Goal: Entertainment & Leisure: Consume media (video, audio)

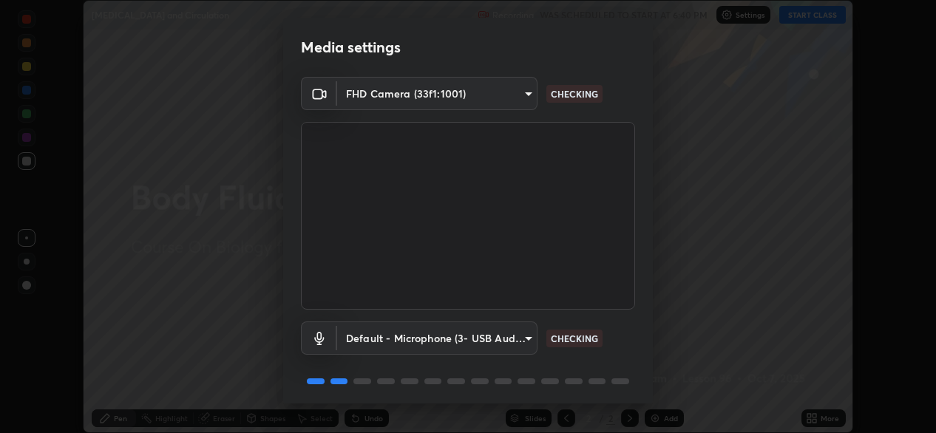
scroll to position [52, 0]
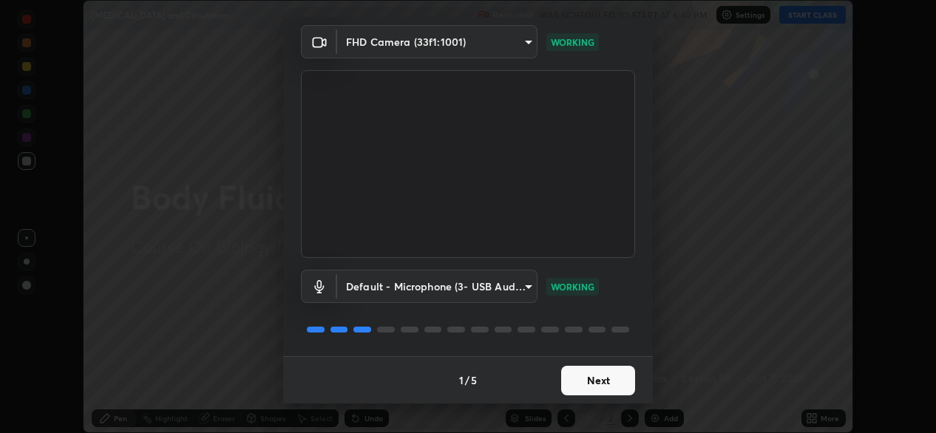
click at [592, 385] on button "Next" at bounding box center [598, 381] width 74 height 30
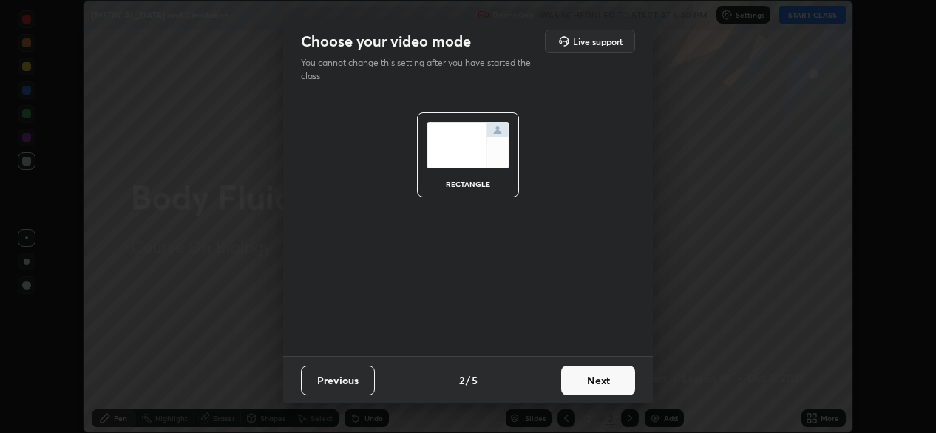
scroll to position [0, 0]
click at [590, 385] on button "Next" at bounding box center [598, 381] width 74 height 30
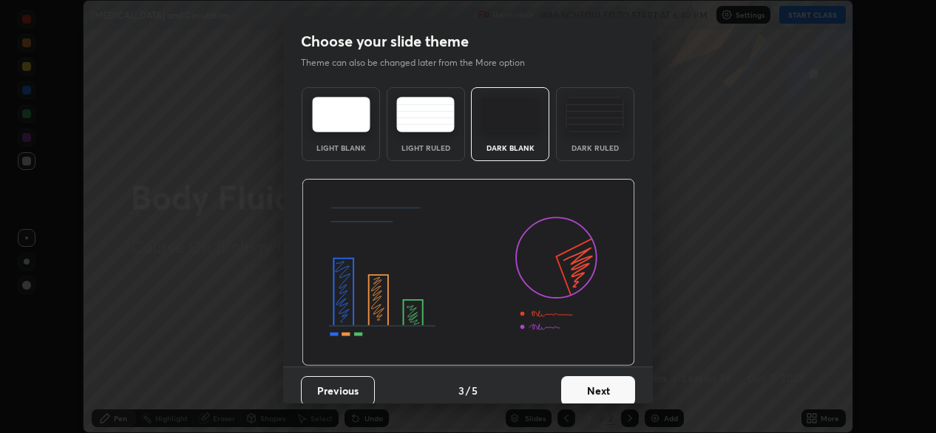
click at [586, 386] on button "Next" at bounding box center [598, 391] width 74 height 30
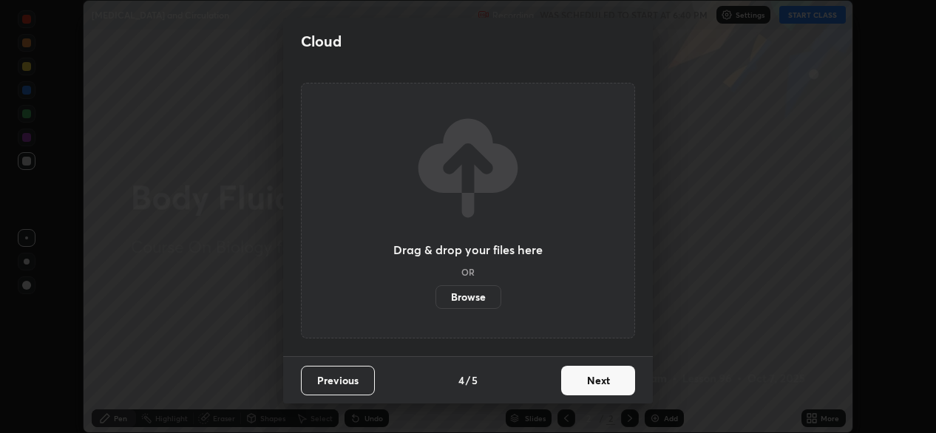
click at [582, 384] on button "Next" at bounding box center [598, 381] width 74 height 30
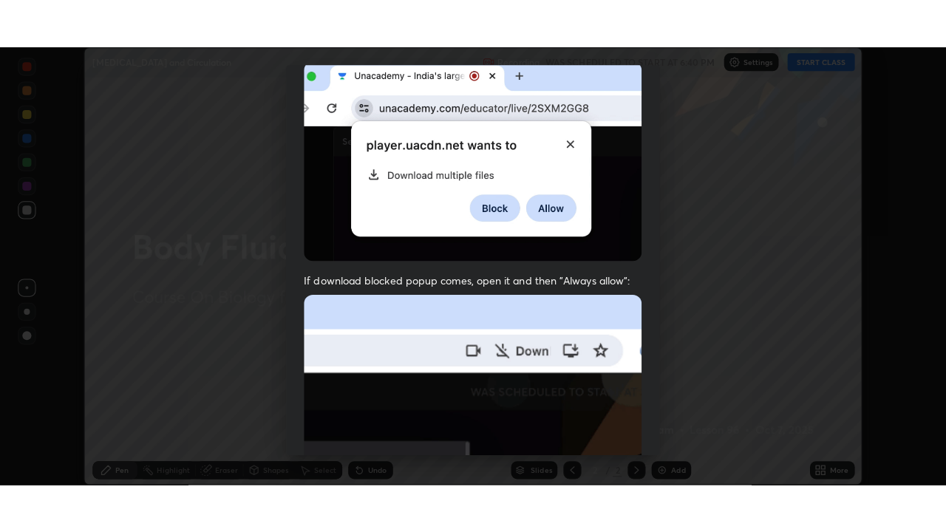
scroll to position [353, 0]
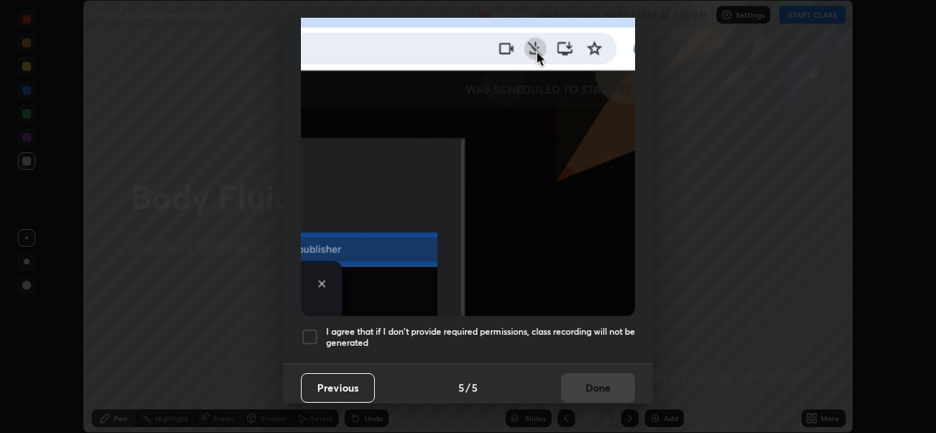
click at [310, 331] on div at bounding box center [310, 337] width 18 height 18
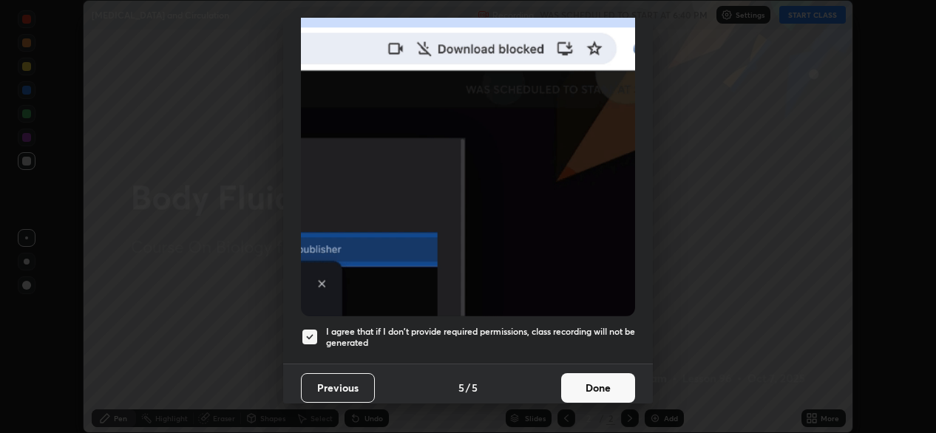
click at [579, 375] on button "Done" at bounding box center [598, 388] width 74 height 30
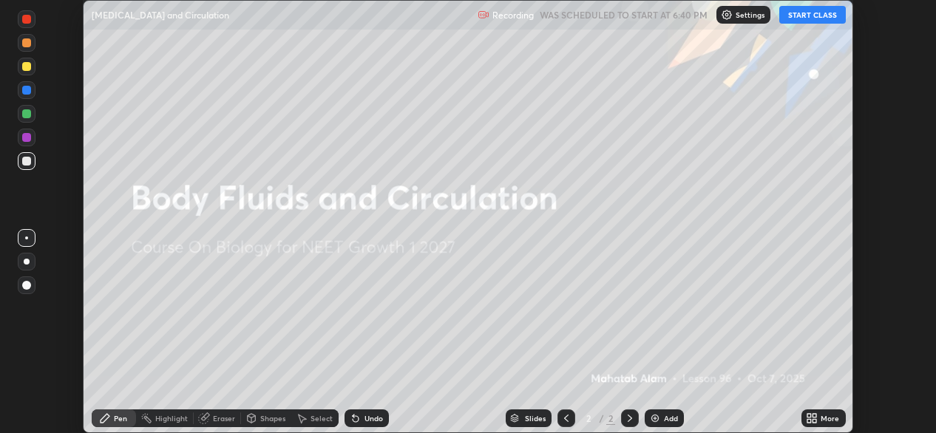
click at [824, 421] on div "More" at bounding box center [829, 418] width 18 height 7
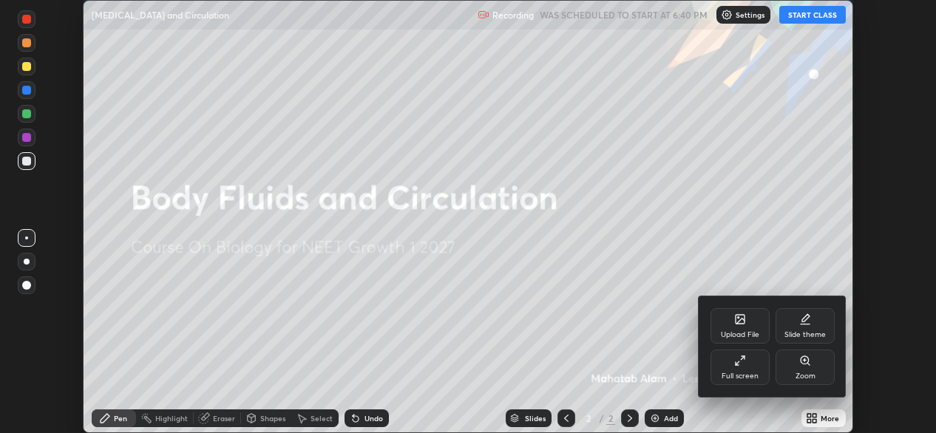
click at [744, 359] on icon at bounding box center [740, 361] width 12 height 12
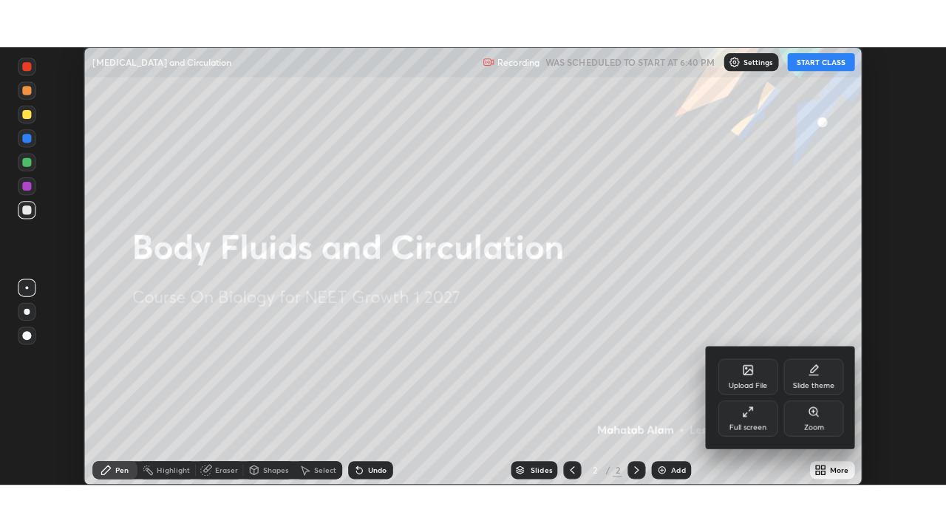
scroll to position [532, 946]
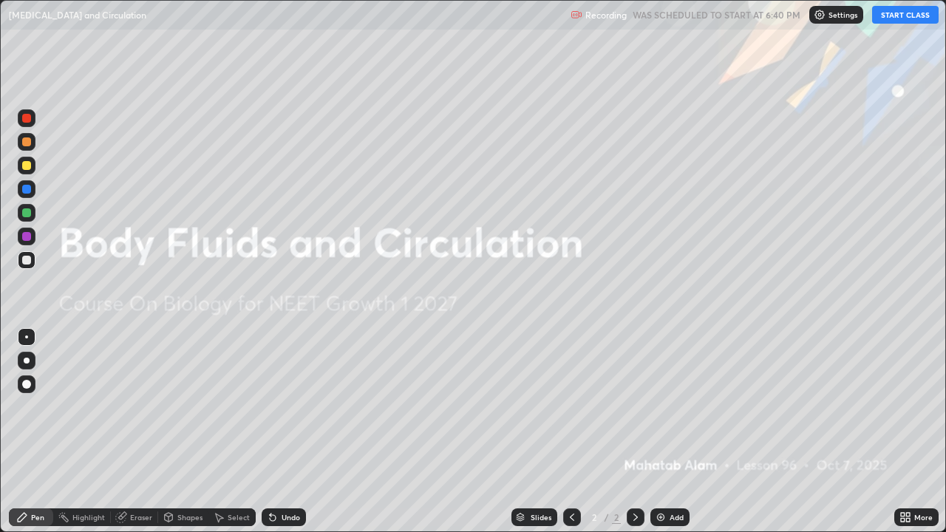
click at [905, 18] on button "START CLASS" at bounding box center [905, 15] width 67 height 18
click at [655, 432] on img at bounding box center [661, 517] width 12 height 12
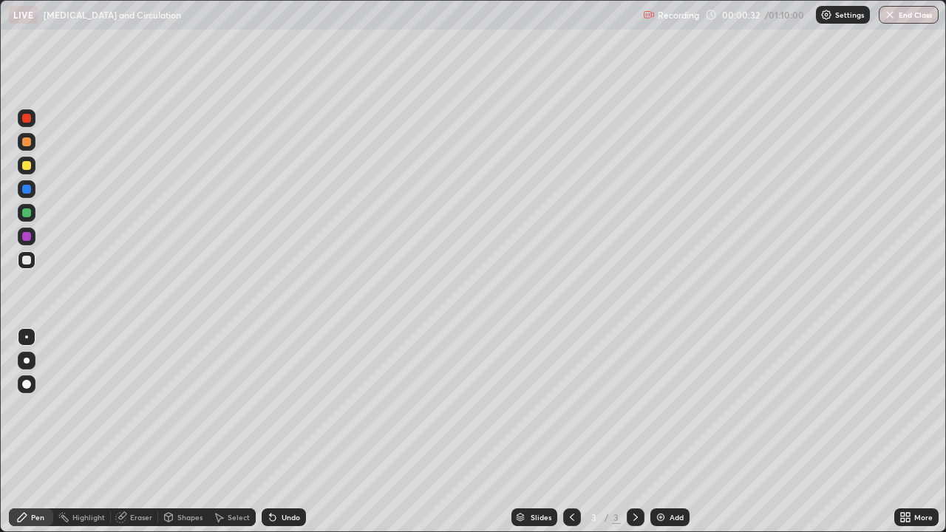
click at [30, 121] on div at bounding box center [26, 118] width 9 height 9
click at [27, 359] on div at bounding box center [27, 361] width 6 height 6
click at [28, 265] on div at bounding box center [27, 260] width 18 height 18
click at [28, 123] on div at bounding box center [27, 118] width 18 height 18
click at [188, 432] on div "Shapes" at bounding box center [189, 517] width 25 height 7
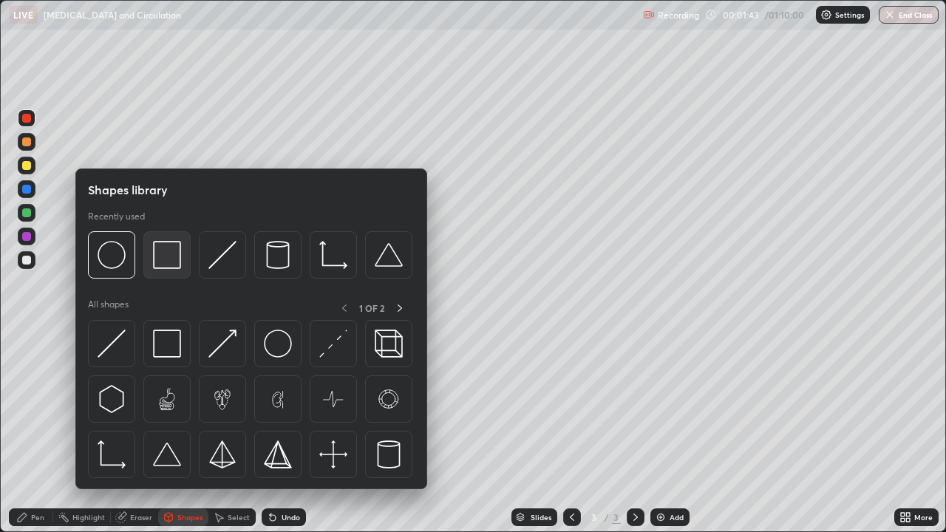
click at [163, 263] on img at bounding box center [167, 255] width 28 height 28
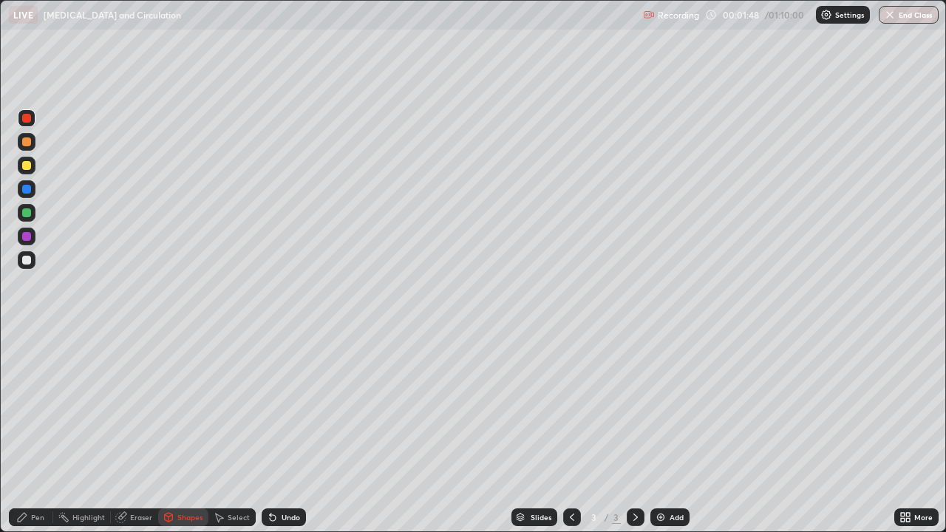
click at [137, 432] on div "Eraser" at bounding box center [141, 517] width 22 height 7
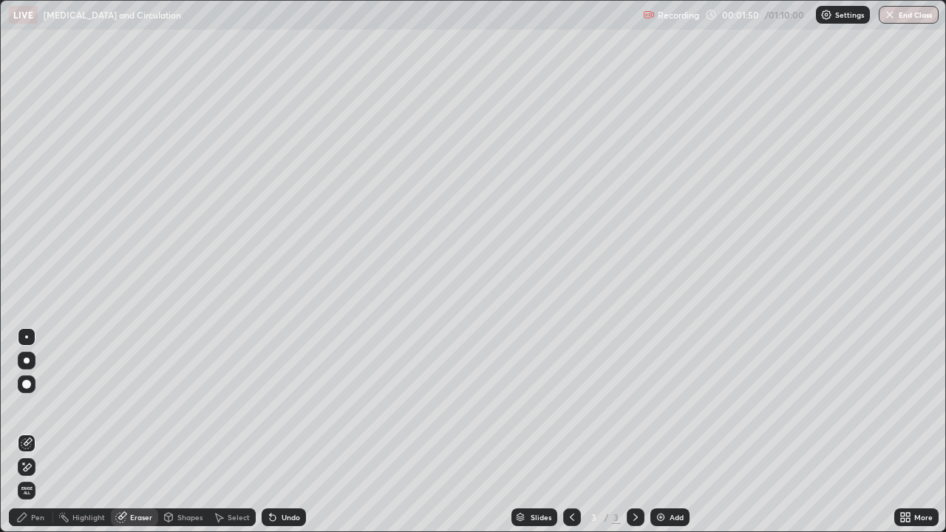
click at [28, 432] on icon at bounding box center [27, 467] width 12 height 13
click at [26, 432] on icon at bounding box center [27, 444] width 12 height 12
click at [237, 432] on div "Select" at bounding box center [239, 517] width 22 height 7
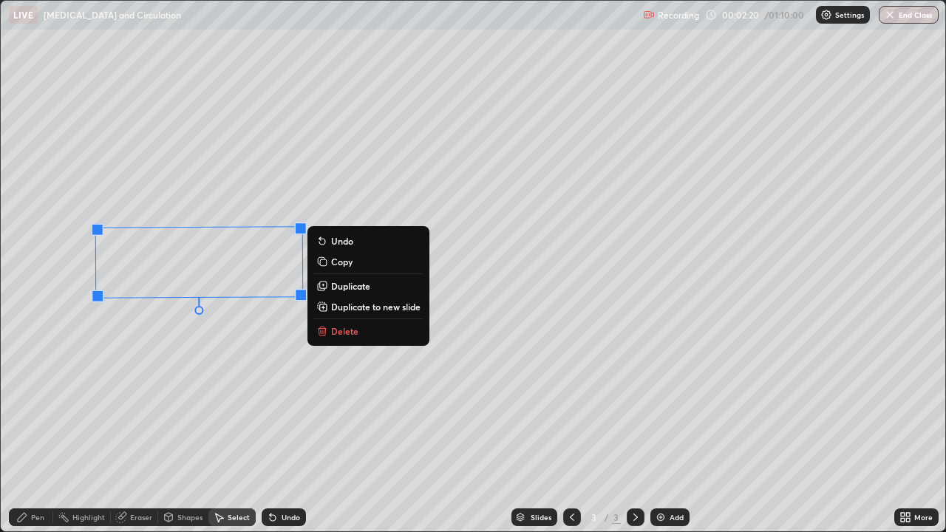
click at [245, 361] on div "0 ° Undo Copy Duplicate Duplicate to new slide Delete" at bounding box center [473, 266] width 945 height 531
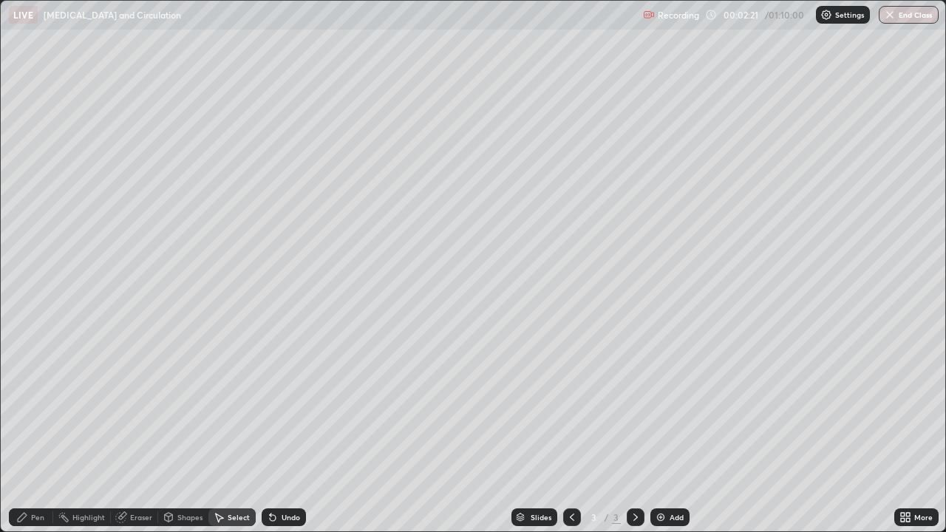
click at [37, 432] on div "Pen" at bounding box center [37, 517] width 13 height 7
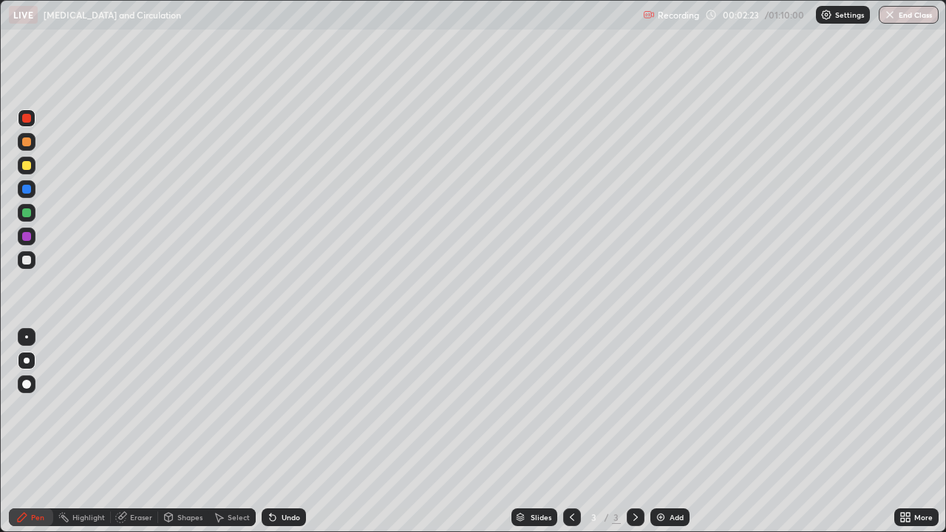
click at [30, 143] on div at bounding box center [26, 141] width 9 height 9
click at [32, 238] on div at bounding box center [27, 237] width 18 height 18
click at [29, 386] on div at bounding box center [26, 384] width 9 height 9
click at [27, 213] on div at bounding box center [26, 212] width 9 height 9
click at [26, 359] on div at bounding box center [27, 361] width 6 height 6
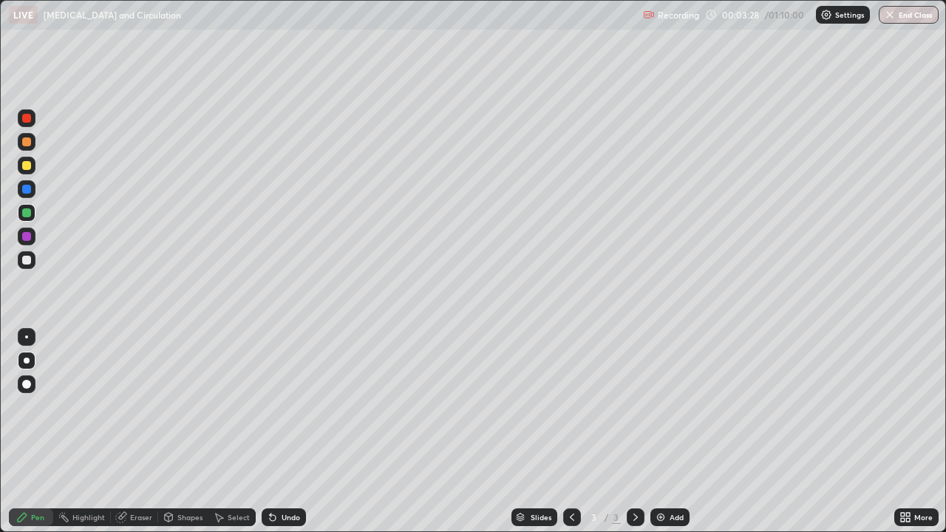
click at [231, 432] on div "Select" at bounding box center [239, 517] width 22 height 7
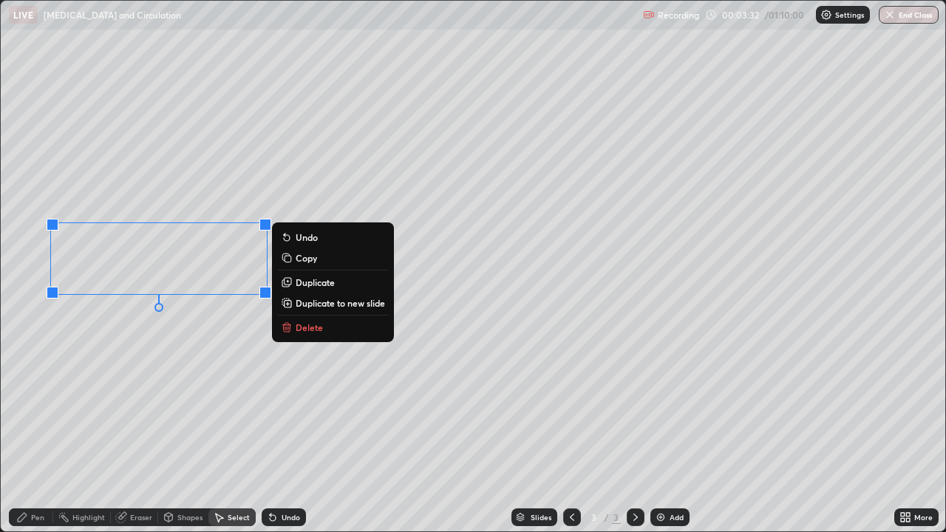
click at [304, 254] on p "Copy" at bounding box center [306, 258] width 21 height 12
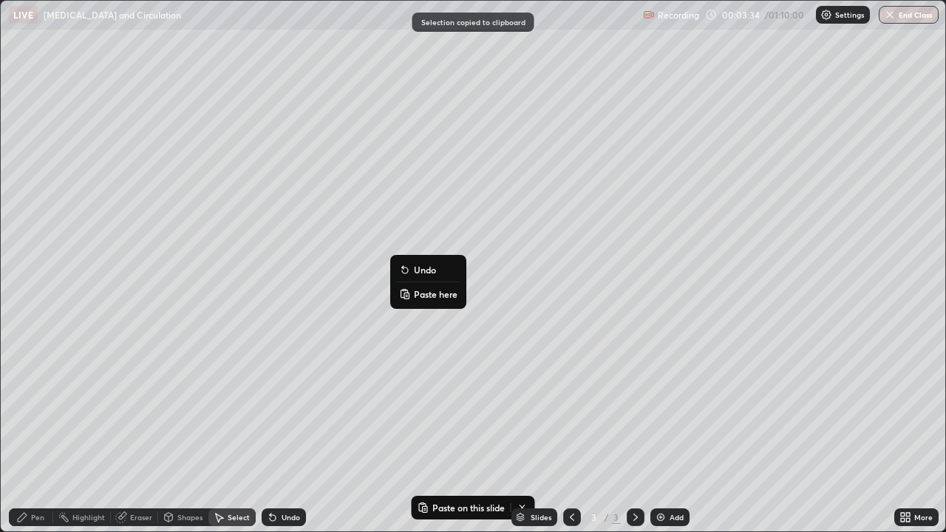
click at [425, 296] on p "Paste here" at bounding box center [436, 294] width 44 height 12
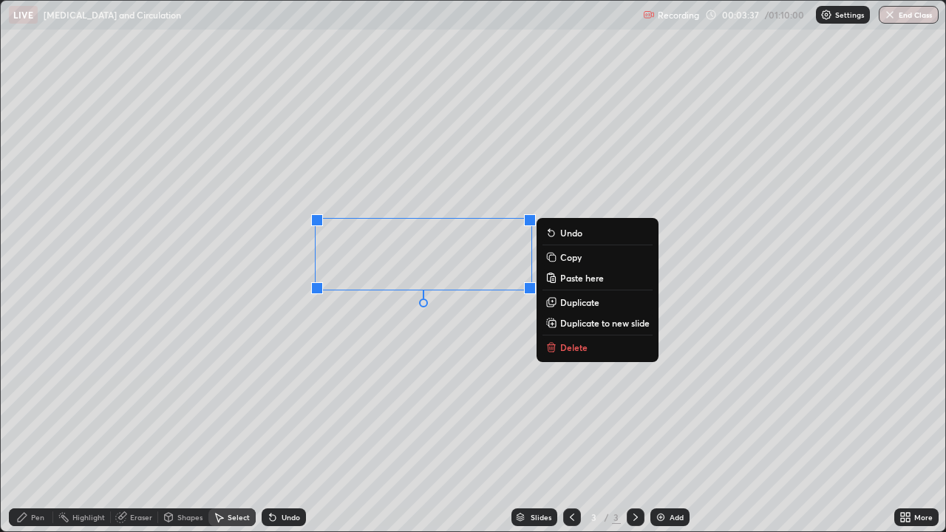
click at [350, 346] on div "0 ° Undo Copy Paste here Duplicate Duplicate to new slide Delete" at bounding box center [473, 266] width 945 height 531
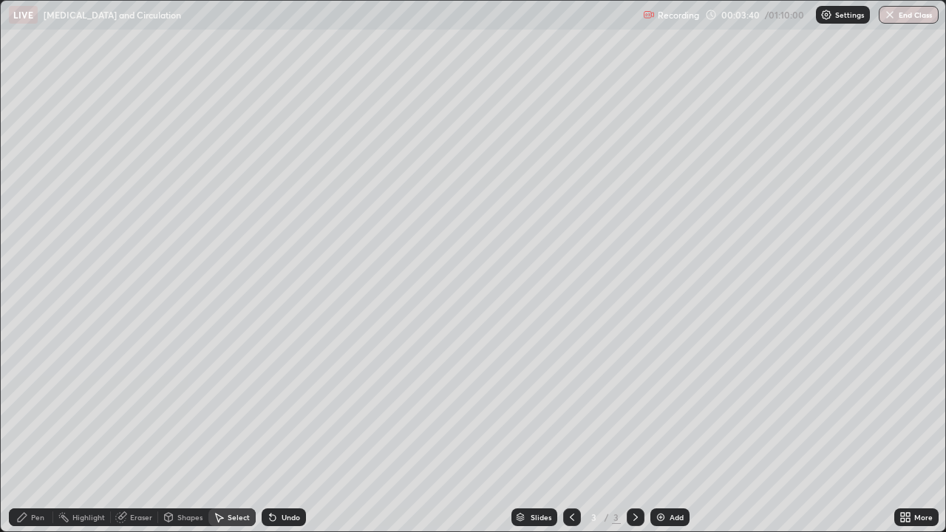
click at [135, 432] on div "Eraser" at bounding box center [141, 517] width 22 height 7
click at [30, 432] on icon at bounding box center [27, 467] width 12 height 13
click at [278, 432] on div "Undo" at bounding box center [284, 518] width 44 height 18
click at [282, 432] on div "Undo" at bounding box center [291, 517] width 18 height 7
click at [284, 432] on div "Undo" at bounding box center [291, 517] width 18 height 7
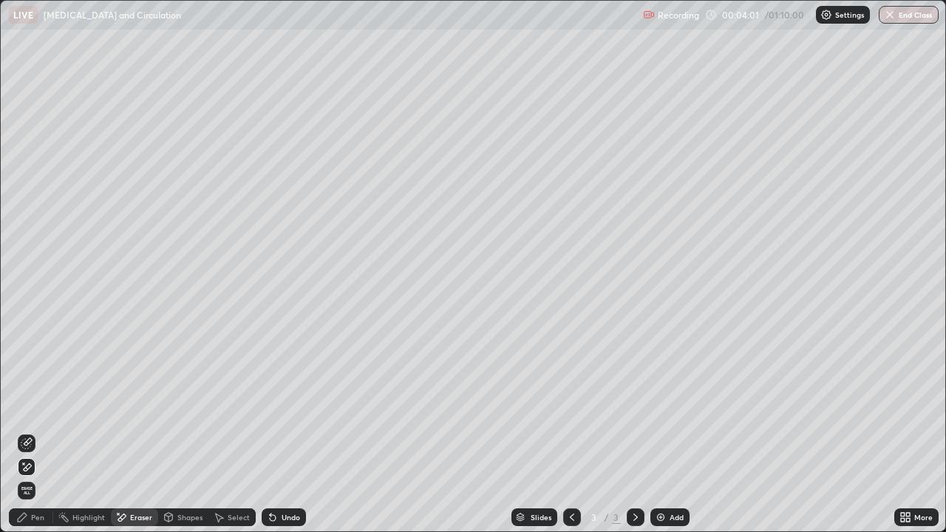
click at [290, 432] on div "Undo" at bounding box center [291, 517] width 18 height 7
click at [286, 432] on div "Undo" at bounding box center [291, 517] width 18 height 7
click at [30, 432] on icon at bounding box center [27, 444] width 12 height 12
click at [43, 432] on div "Pen" at bounding box center [37, 517] width 13 height 7
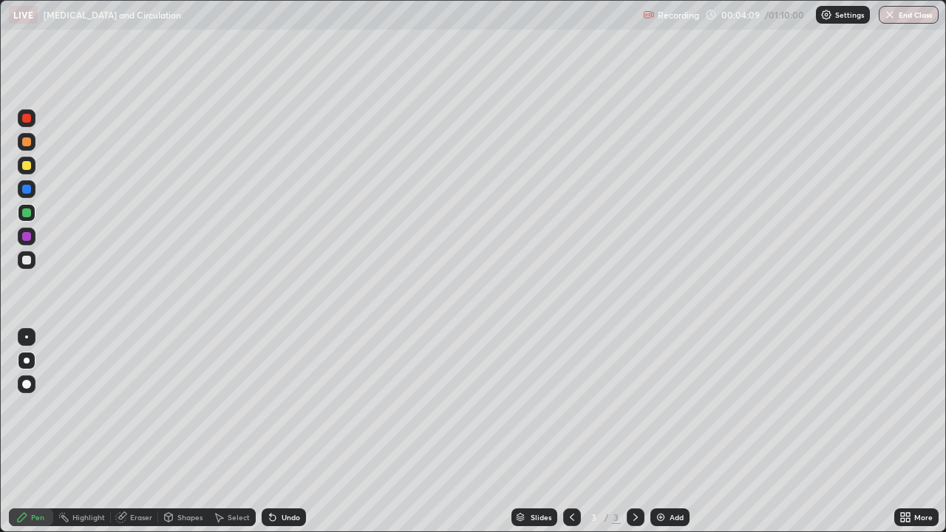
click at [27, 239] on div at bounding box center [26, 236] width 9 height 9
click at [29, 386] on div at bounding box center [26, 384] width 9 height 9
click at [27, 214] on div at bounding box center [26, 212] width 9 height 9
click at [27, 336] on div at bounding box center [26, 337] width 3 height 3
click at [30, 259] on div at bounding box center [26, 260] width 9 height 9
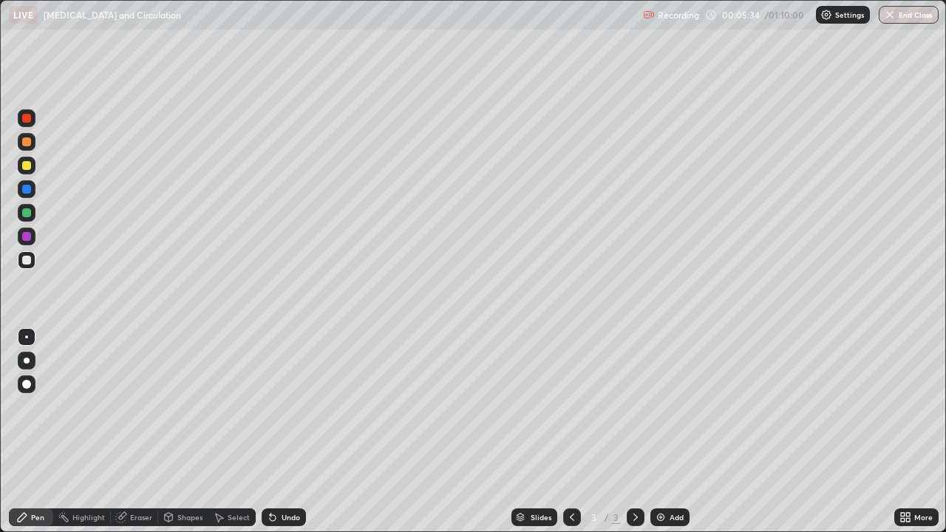
click at [132, 432] on div "Eraser" at bounding box center [141, 517] width 22 height 7
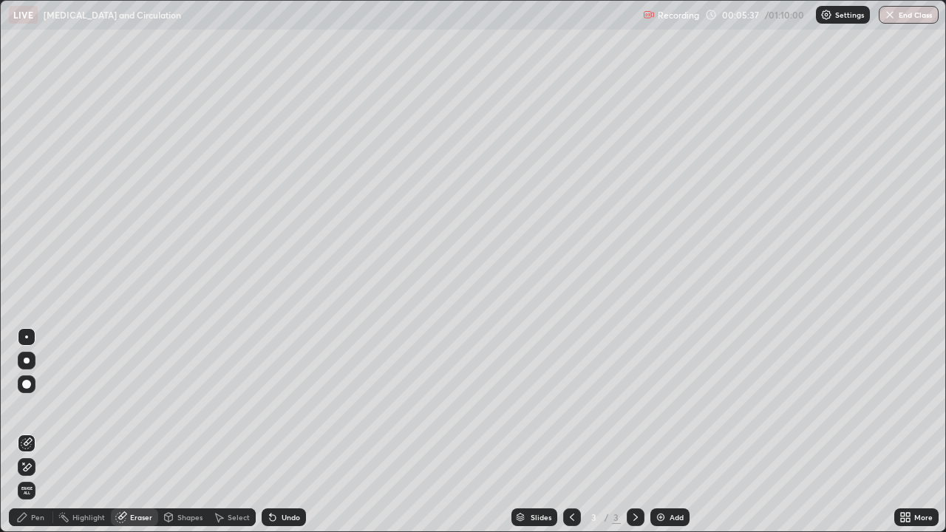
click at [36, 432] on div "Pen" at bounding box center [37, 517] width 13 height 7
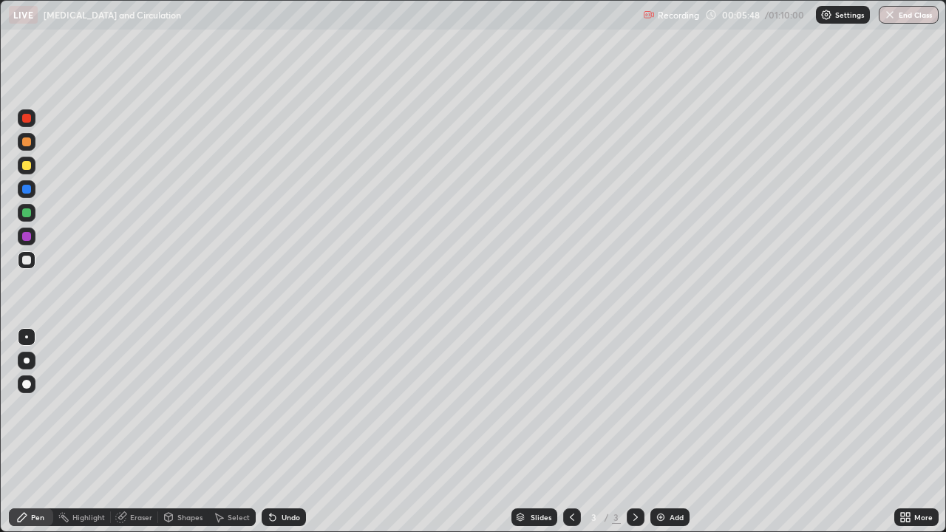
click at [27, 237] on div at bounding box center [26, 236] width 9 height 9
click at [28, 219] on div at bounding box center [27, 213] width 18 height 18
click at [33, 123] on div at bounding box center [27, 118] width 18 height 18
click at [27, 358] on div at bounding box center [27, 361] width 6 height 6
click at [27, 336] on div at bounding box center [26, 337] width 3 height 3
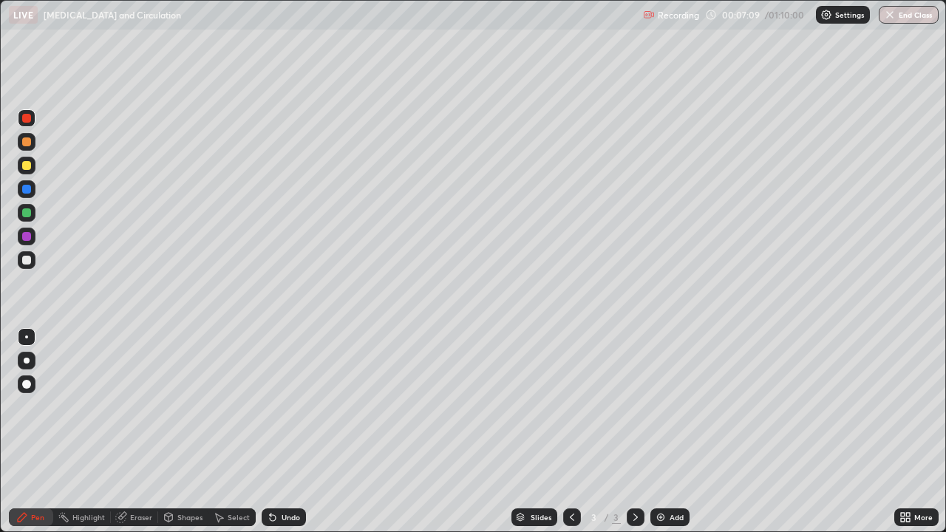
click at [28, 262] on div at bounding box center [26, 260] width 9 height 9
click at [133, 432] on div "Eraser" at bounding box center [134, 518] width 47 height 18
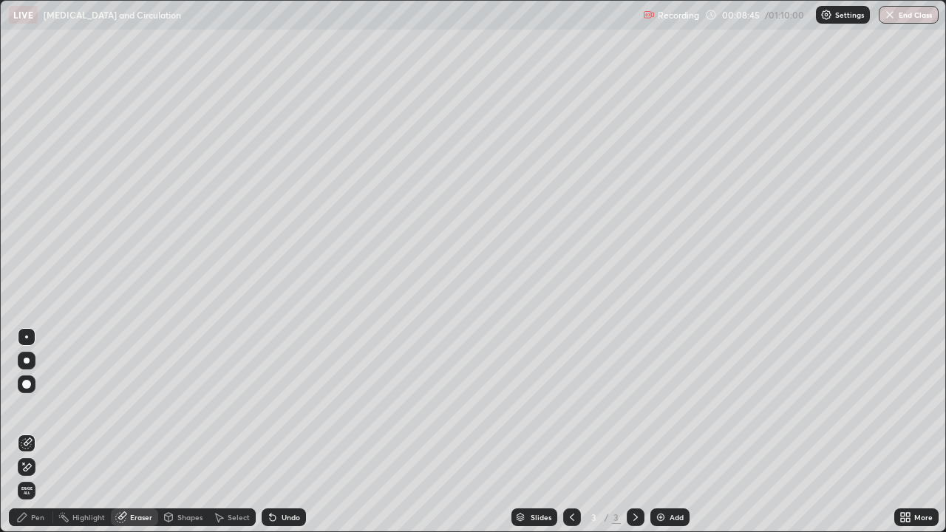
click at [27, 361] on div at bounding box center [27, 361] width 6 height 6
click at [36, 432] on div "Pen" at bounding box center [37, 517] width 13 height 7
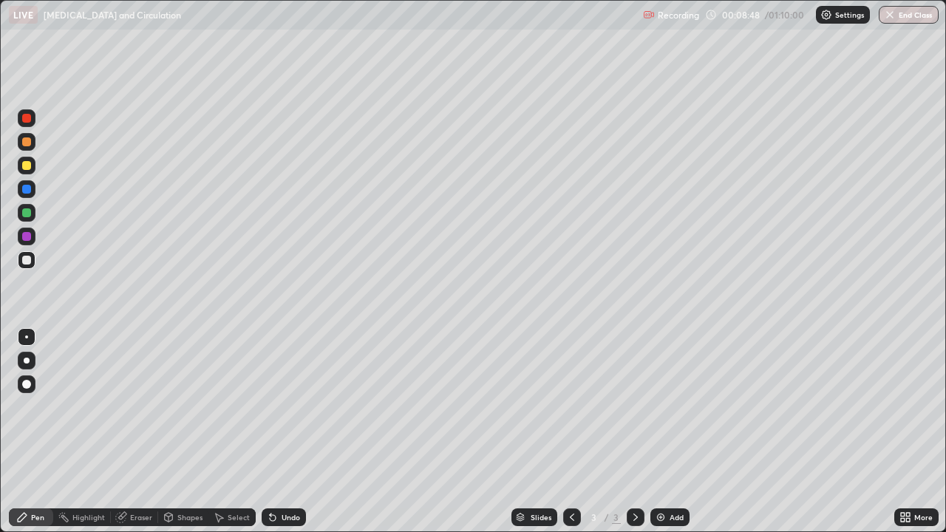
click at [27, 367] on div at bounding box center [27, 361] width 18 height 18
click at [132, 432] on div "Eraser" at bounding box center [141, 517] width 22 height 7
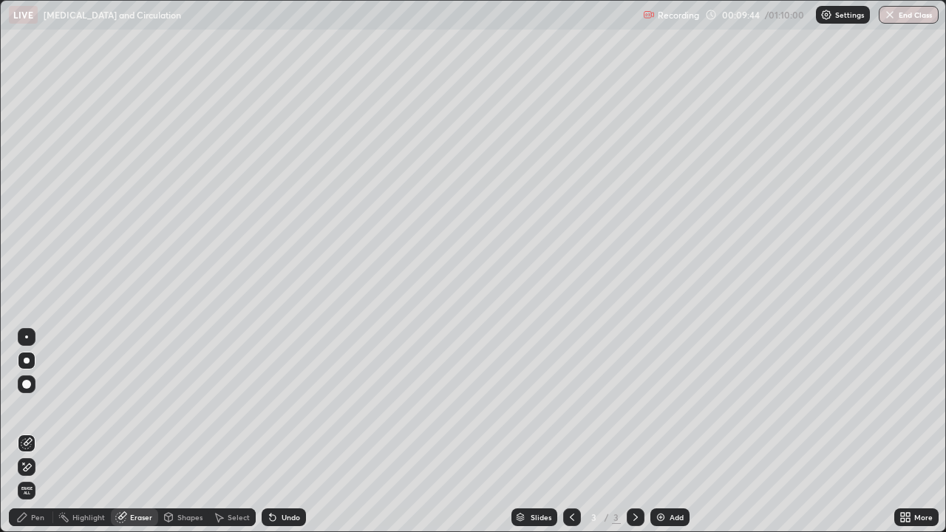
click at [28, 432] on icon at bounding box center [28, 466] width 8 height 7
click at [632, 432] on icon at bounding box center [636, 517] width 12 height 12
click at [667, 432] on div "Add" at bounding box center [669, 518] width 39 height 18
click at [40, 432] on div "Pen" at bounding box center [37, 517] width 13 height 7
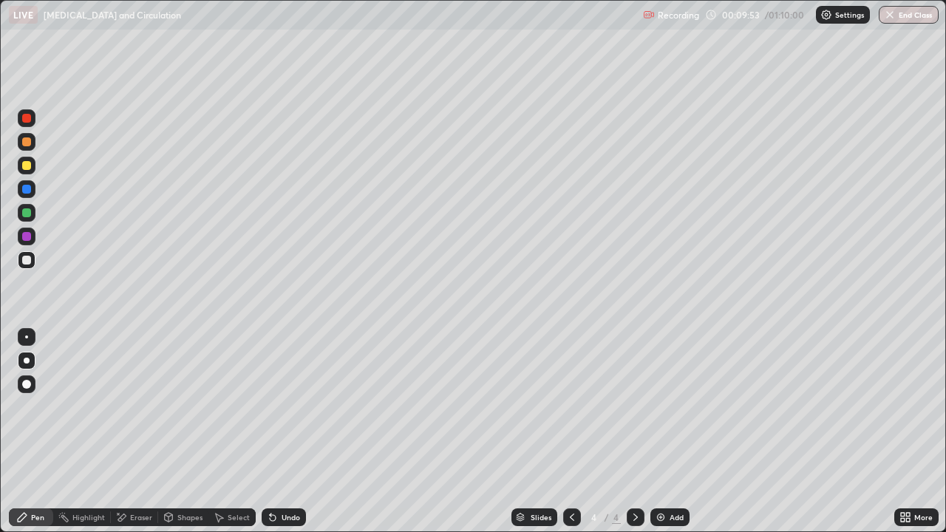
click at [27, 125] on div at bounding box center [27, 118] width 18 height 18
click at [30, 146] on div at bounding box center [26, 141] width 9 height 9
click at [27, 337] on div at bounding box center [26, 337] width 3 height 3
click at [29, 191] on div at bounding box center [26, 189] width 9 height 9
click at [140, 432] on div "Eraser" at bounding box center [141, 517] width 22 height 7
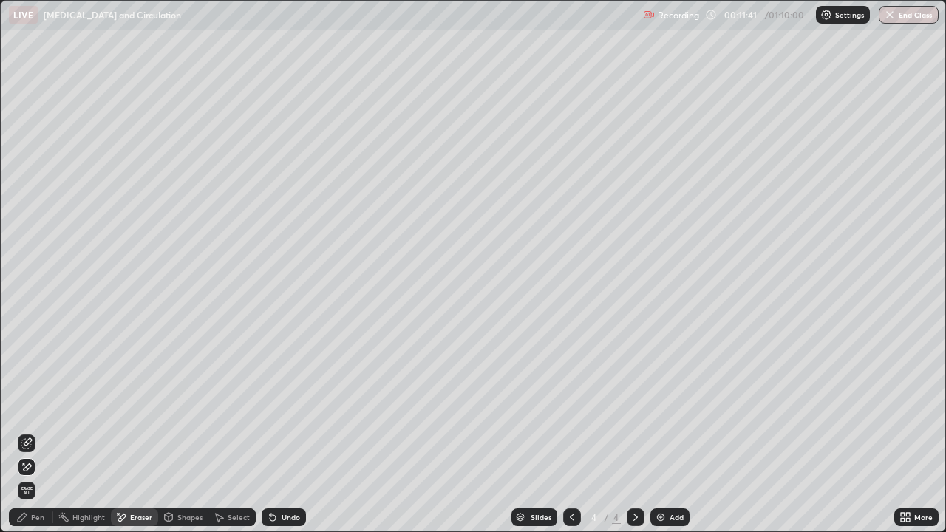
click at [42, 432] on div "Pen" at bounding box center [37, 517] width 13 height 7
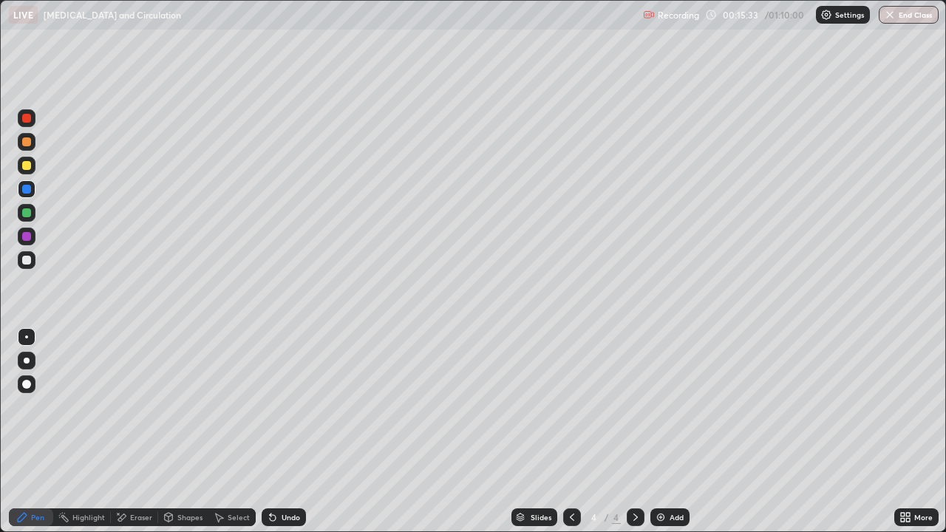
click at [665, 432] on img at bounding box center [661, 517] width 12 height 12
click at [27, 361] on div at bounding box center [27, 361] width 6 height 6
click at [34, 122] on div at bounding box center [27, 118] width 18 height 18
click at [194, 432] on div "Shapes" at bounding box center [189, 517] width 25 height 7
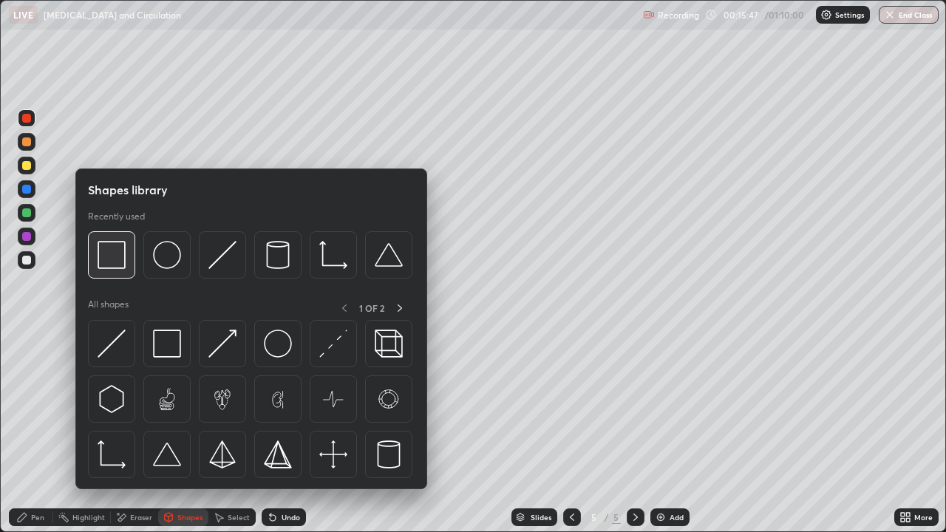
click at [123, 269] on div at bounding box center [111, 254] width 47 height 47
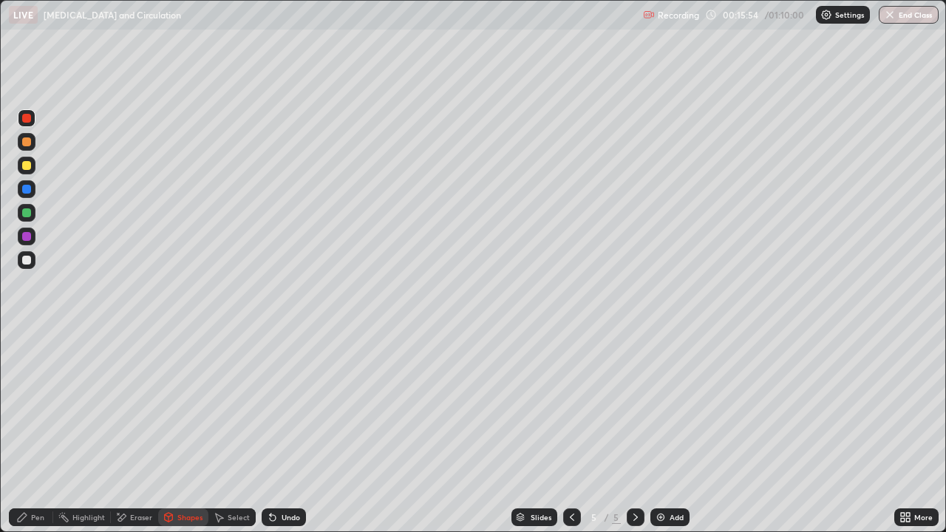
click at [235, 432] on div "Select" at bounding box center [239, 517] width 22 height 7
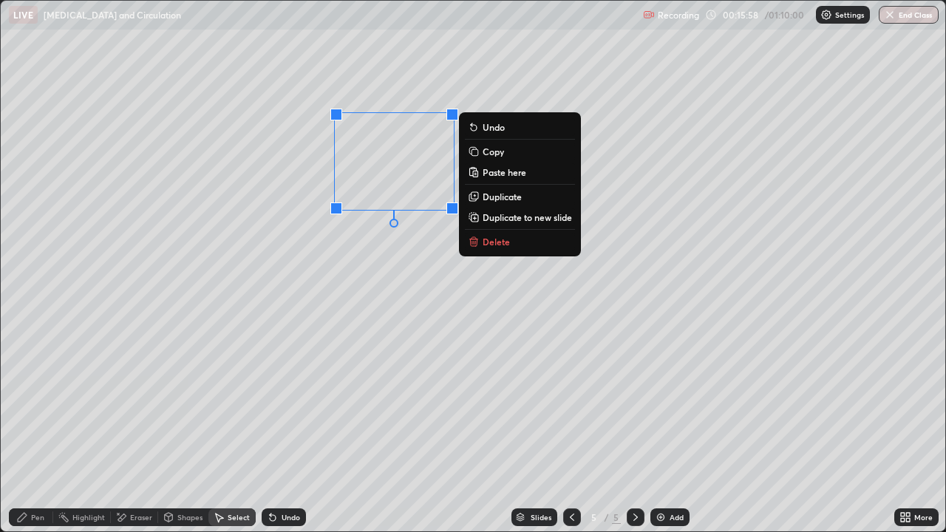
click at [344, 266] on div "0 ° Undo Copy Paste here Duplicate Duplicate to new slide Delete" at bounding box center [473, 266] width 945 height 531
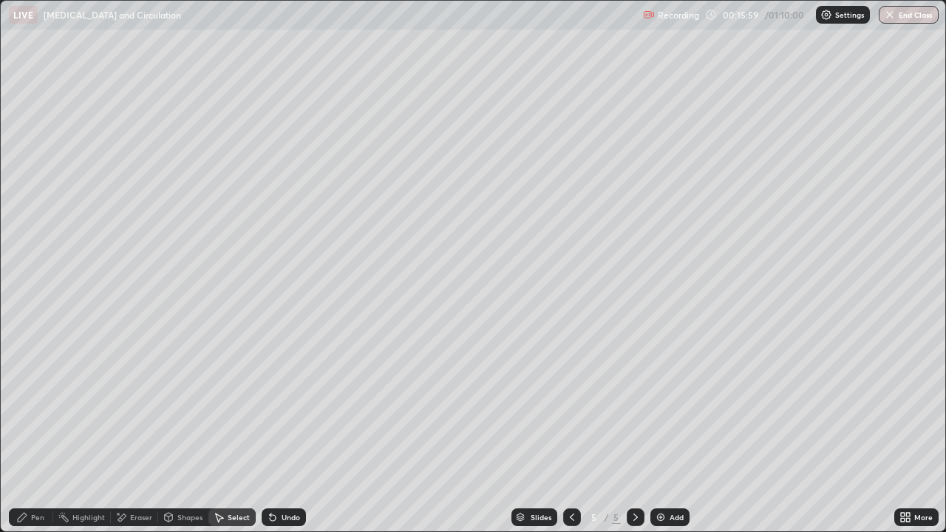
click at [43, 432] on div "Pen" at bounding box center [37, 517] width 13 height 7
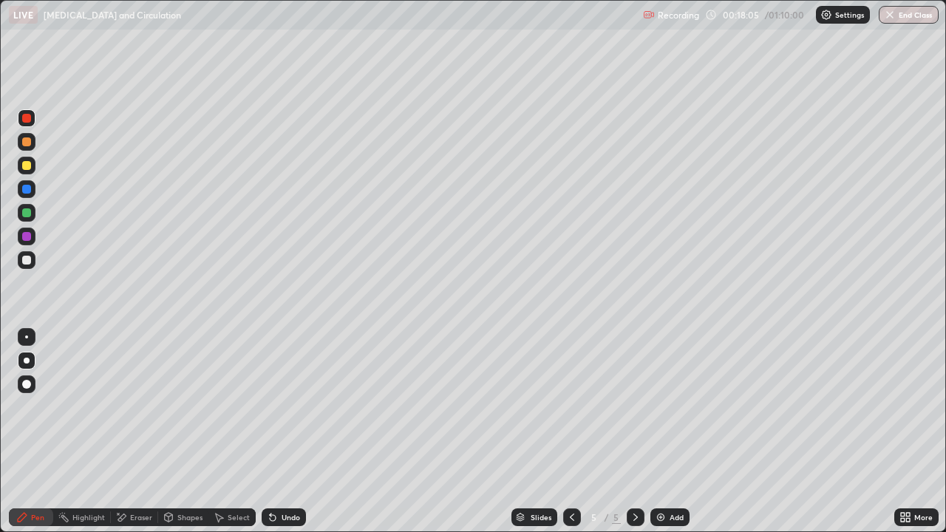
click at [34, 171] on div at bounding box center [27, 166] width 18 height 18
click at [34, 124] on div at bounding box center [27, 118] width 18 height 18
click at [27, 337] on div at bounding box center [26, 337] width 3 height 3
click at [29, 215] on div at bounding box center [26, 212] width 9 height 9
click at [30, 118] on div at bounding box center [26, 118] width 9 height 9
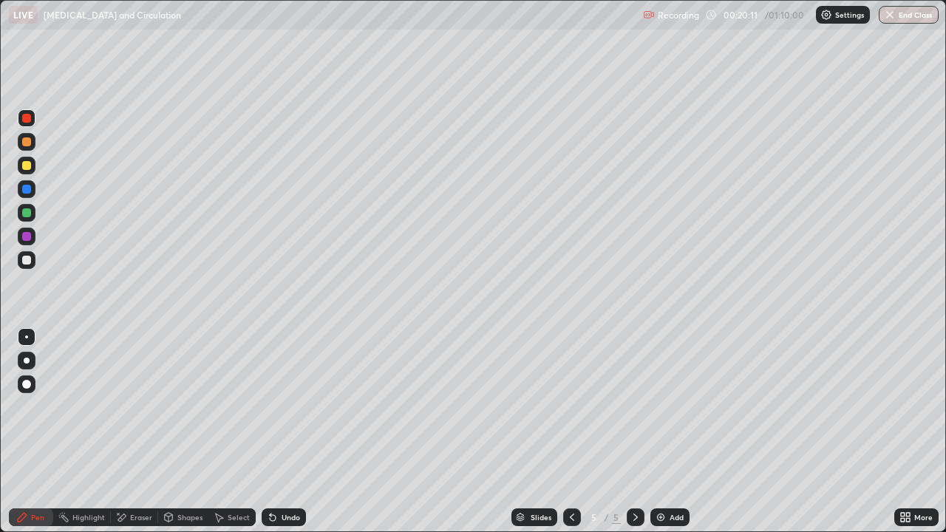
click at [28, 211] on div at bounding box center [26, 212] width 9 height 9
click at [30, 192] on div at bounding box center [26, 189] width 9 height 9
click at [27, 260] on div at bounding box center [26, 260] width 9 height 9
click at [27, 238] on div at bounding box center [26, 236] width 9 height 9
click at [28, 166] on div at bounding box center [26, 165] width 9 height 9
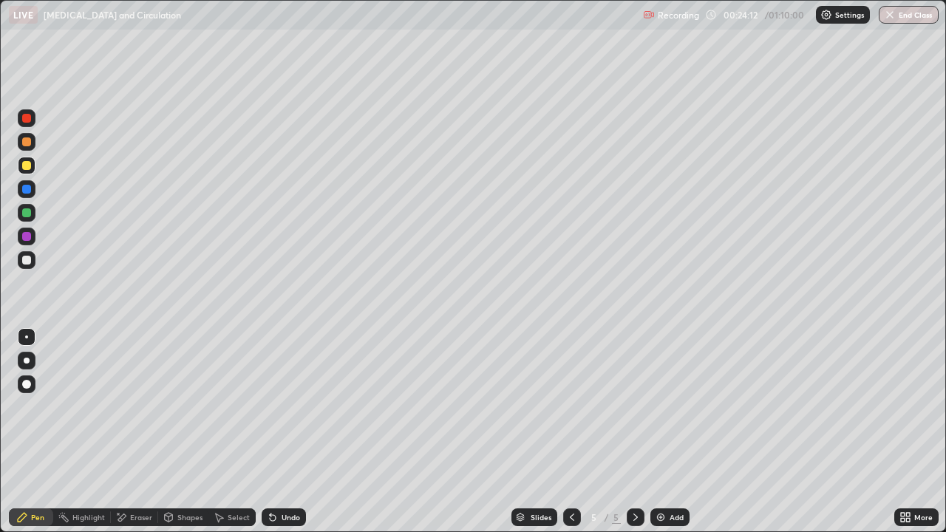
click at [568, 432] on icon at bounding box center [572, 517] width 12 height 12
click at [572, 432] on icon at bounding box center [572, 517] width 12 height 12
click at [570, 432] on icon at bounding box center [572, 517] width 4 height 7
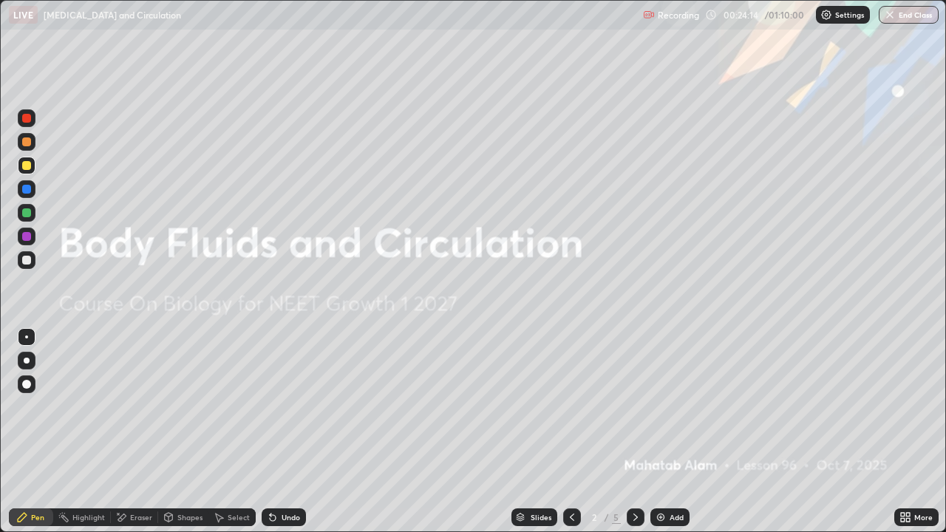
click at [568, 432] on icon at bounding box center [572, 517] width 12 height 12
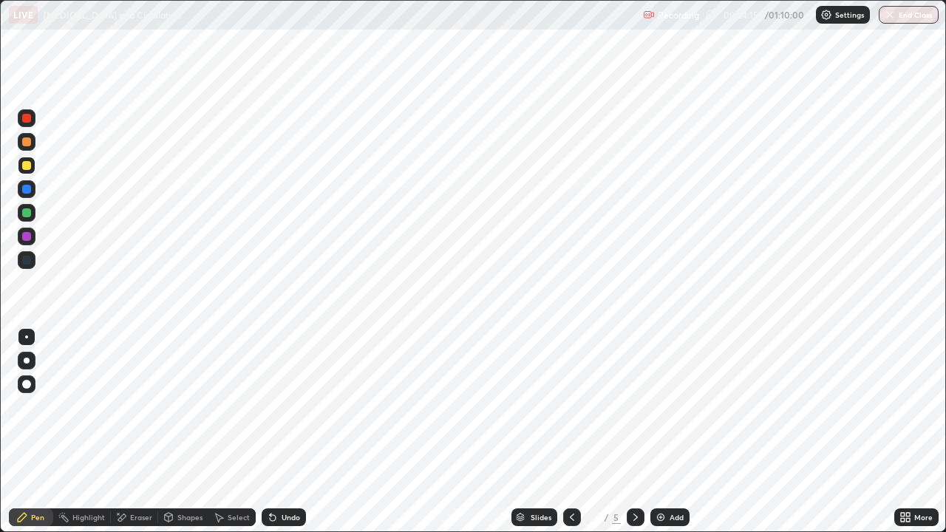
click at [634, 432] on icon at bounding box center [636, 517] width 12 height 12
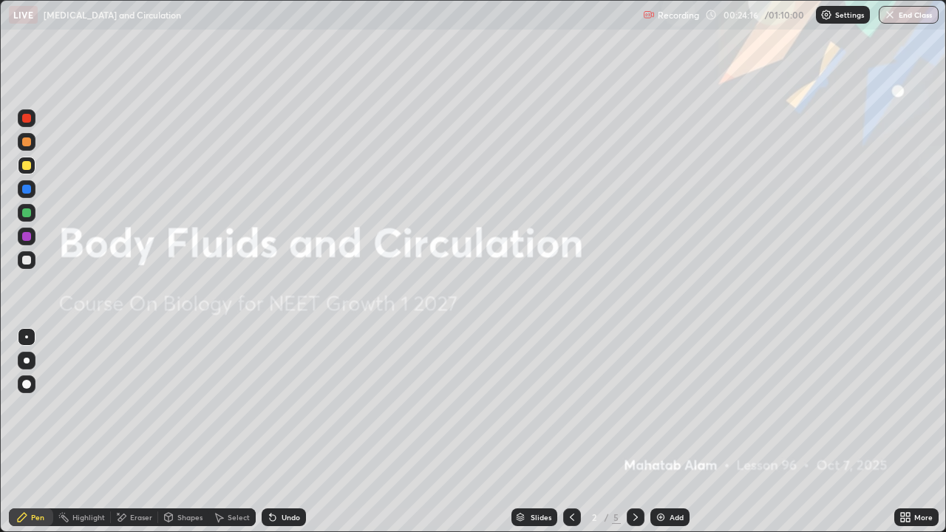
click at [658, 432] on img at bounding box center [661, 517] width 12 height 12
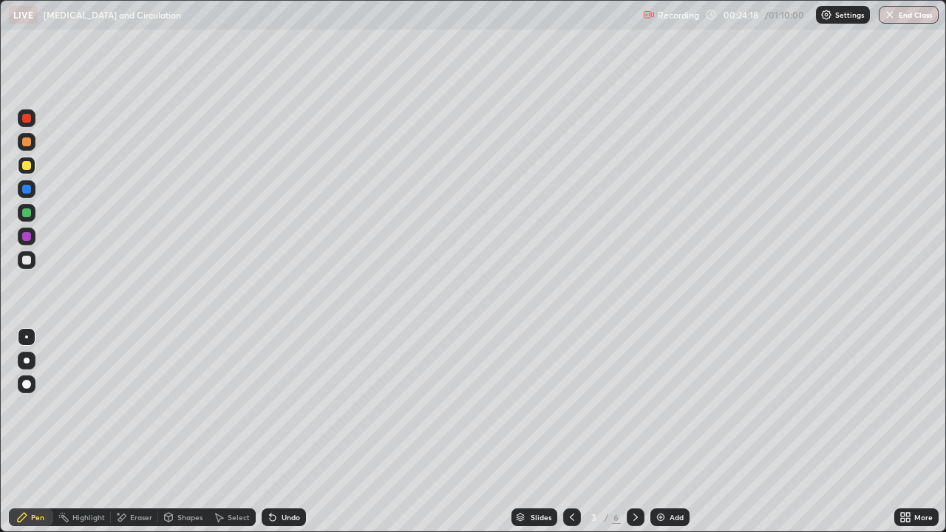
click at [34, 118] on div at bounding box center [27, 118] width 18 height 18
click at [27, 361] on div at bounding box center [27, 361] width 6 height 6
click at [27, 143] on div at bounding box center [26, 141] width 9 height 9
click at [27, 216] on div at bounding box center [26, 212] width 9 height 9
click at [27, 337] on div at bounding box center [26, 337] width 3 height 3
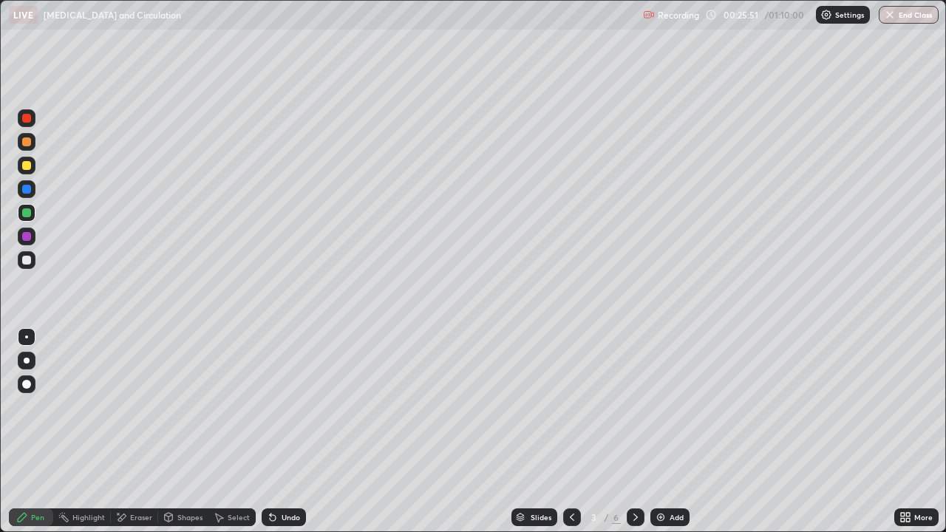
click at [27, 120] on div at bounding box center [26, 118] width 9 height 9
click at [27, 142] on div at bounding box center [26, 141] width 9 height 9
click at [607, 432] on div "/" at bounding box center [607, 517] width 4 height 9
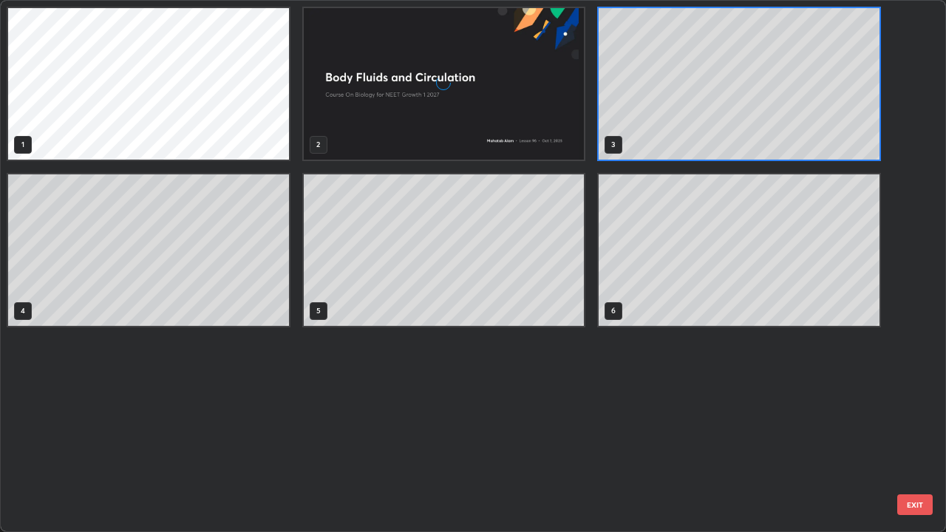
scroll to position [526, 937]
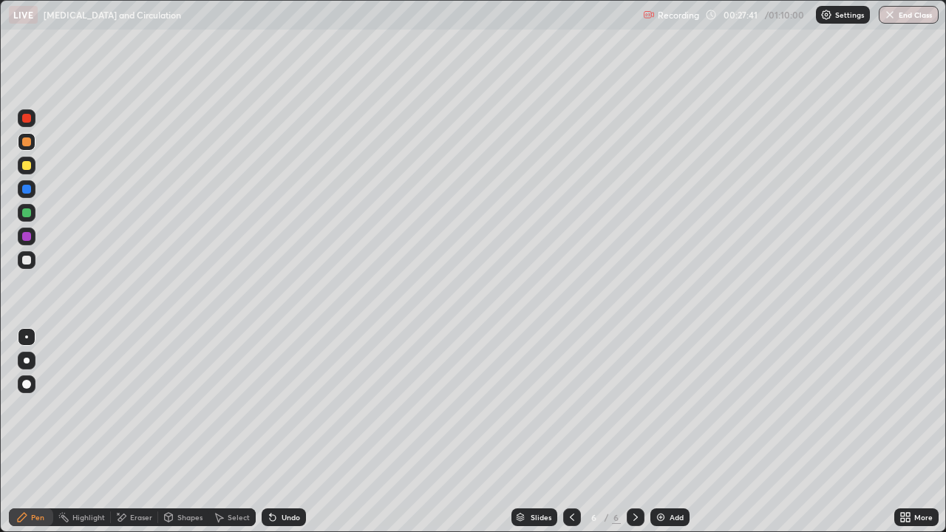
click at [634, 432] on icon at bounding box center [636, 517] width 12 height 12
click at [664, 432] on img at bounding box center [661, 517] width 12 height 12
click at [27, 118] on div at bounding box center [26, 118] width 9 height 9
click at [571, 432] on icon at bounding box center [572, 517] width 12 height 12
click at [577, 432] on div at bounding box center [572, 518] width 18 height 18
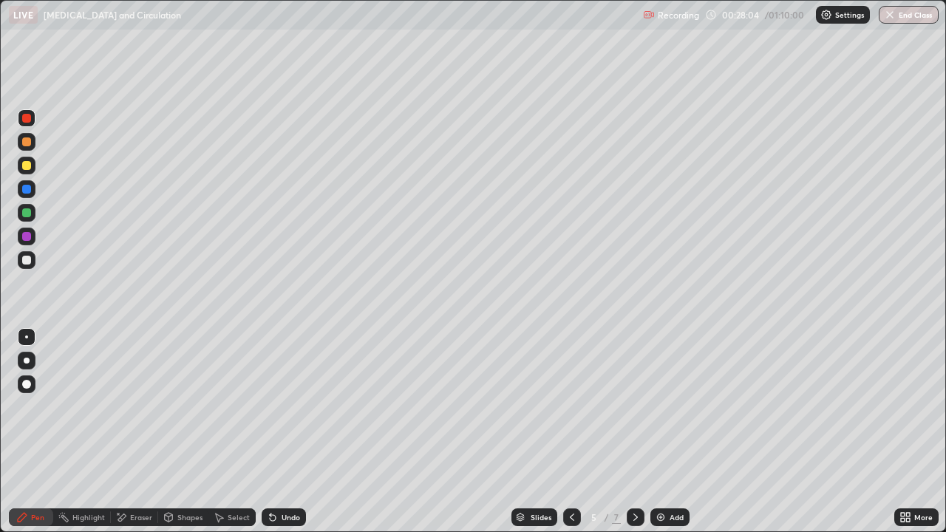
click at [577, 432] on div at bounding box center [572, 518] width 18 height 18
click at [571, 432] on icon at bounding box center [572, 517] width 4 height 7
click at [568, 432] on icon at bounding box center [572, 517] width 12 height 12
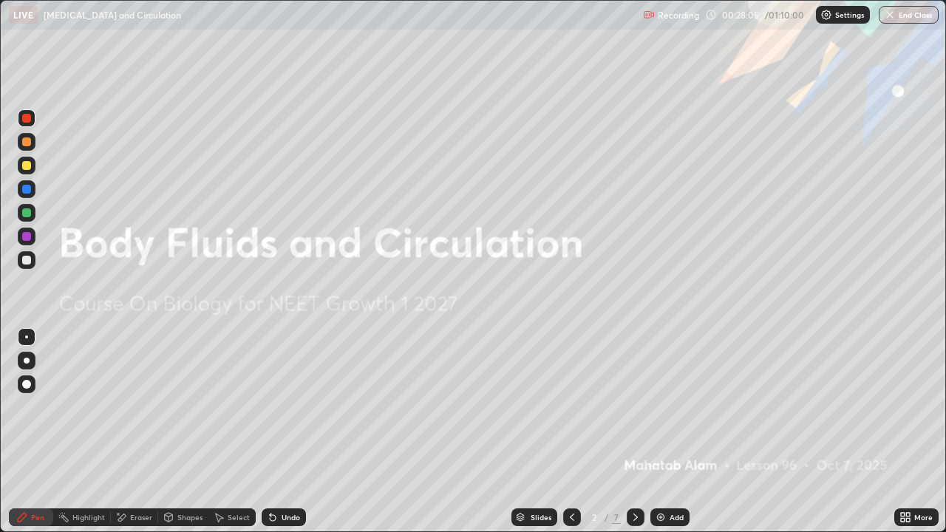
click at [572, 432] on icon at bounding box center [572, 517] width 12 height 12
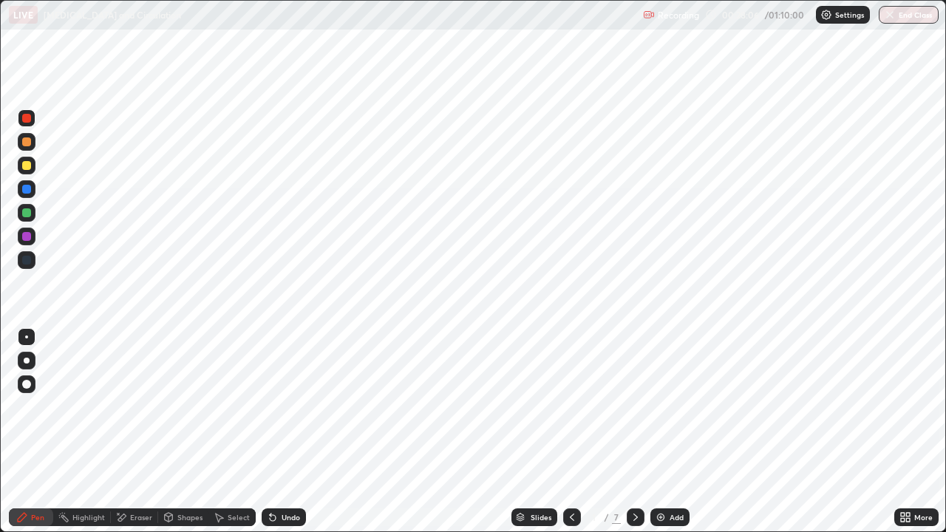
click at [634, 432] on icon at bounding box center [636, 517] width 12 height 12
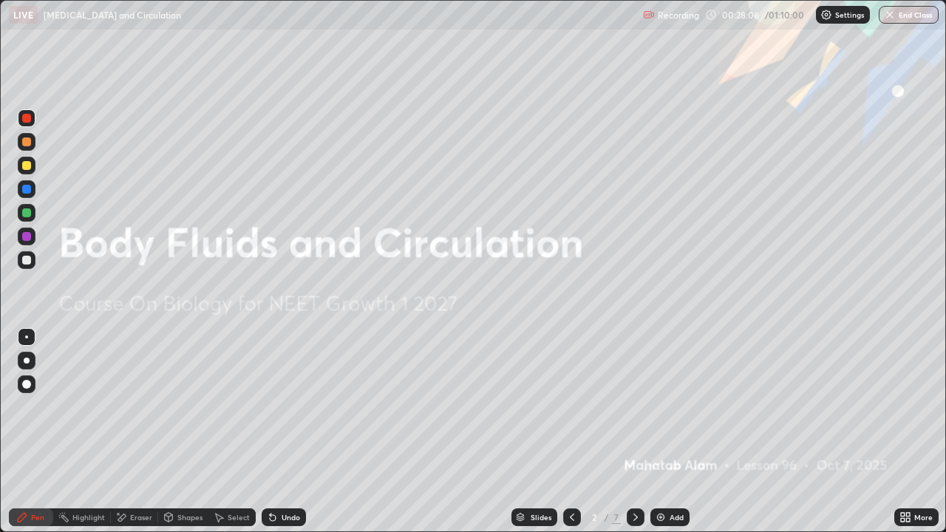
click at [633, 432] on icon at bounding box center [636, 517] width 12 height 12
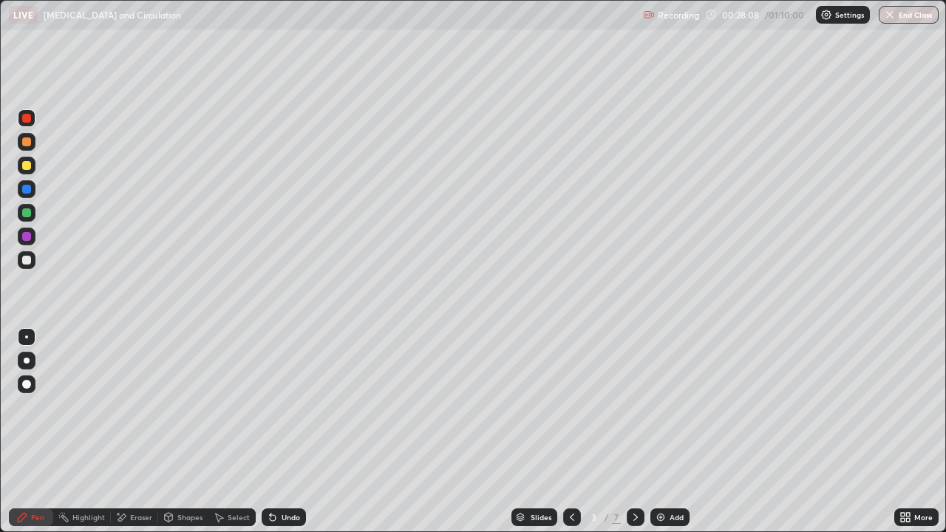
click at [30, 145] on div at bounding box center [26, 141] width 9 height 9
click at [636, 432] on icon at bounding box center [635, 517] width 4 height 7
click at [634, 432] on icon at bounding box center [636, 517] width 12 height 12
click at [636, 432] on icon at bounding box center [636, 517] width 12 height 12
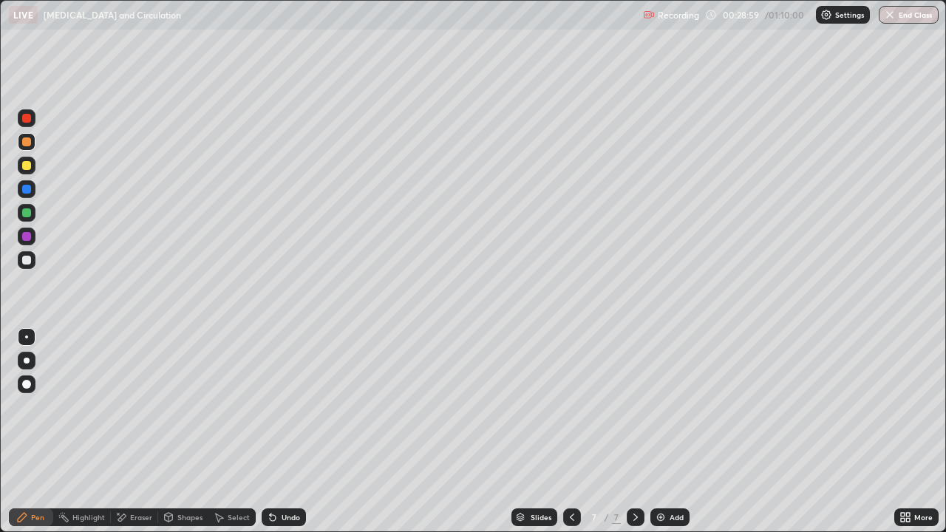
click at [605, 432] on div "/" at bounding box center [607, 517] width 4 height 9
click at [607, 432] on div "/" at bounding box center [607, 517] width 4 height 9
click at [29, 120] on div at bounding box center [26, 118] width 9 height 9
click at [20, 358] on div at bounding box center [27, 361] width 18 height 18
click at [27, 140] on div at bounding box center [26, 141] width 9 height 9
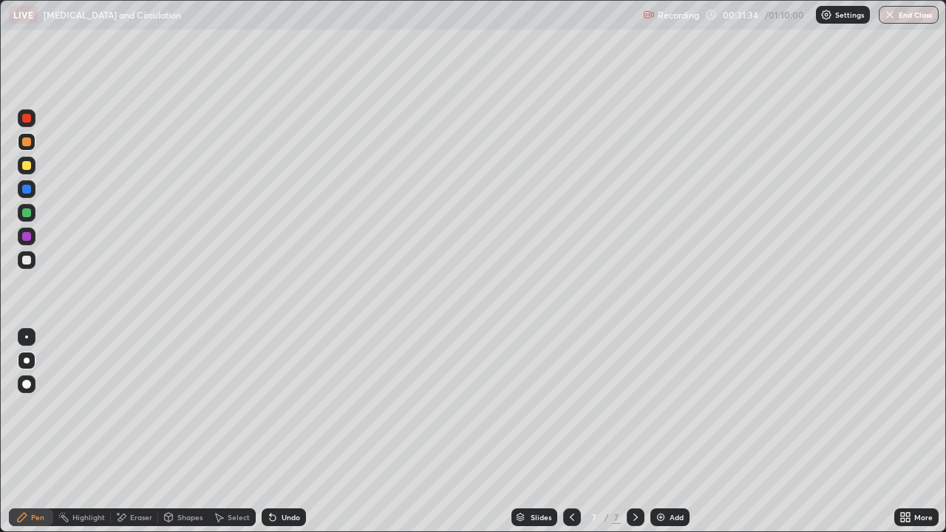
click at [27, 337] on div at bounding box center [26, 337] width 3 height 3
click at [33, 265] on div at bounding box center [27, 260] width 18 height 18
click at [28, 215] on div at bounding box center [26, 212] width 9 height 9
click at [31, 195] on div at bounding box center [27, 189] width 18 height 18
click at [30, 262] on div at bounding box center [26, 260] width 9 height 9
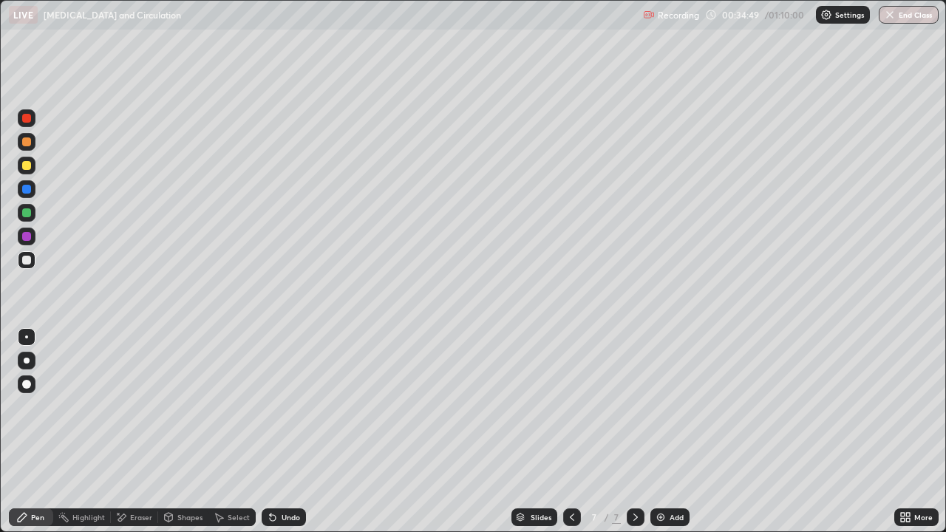
click at [27, 218] on div at bounding box center [27, 213] width 18 height 18
click at [27, 189] on div at bounding box center [26, 189] width 9 height 9
click at [28, 260] on div at bounding box center [26, 260] width 9 height 9
click at [30, 266] on div at bounding box center [27, 260] width 18 height 18
click at [27, 189] on div at bounding box center [26, 189] width 9 height 9
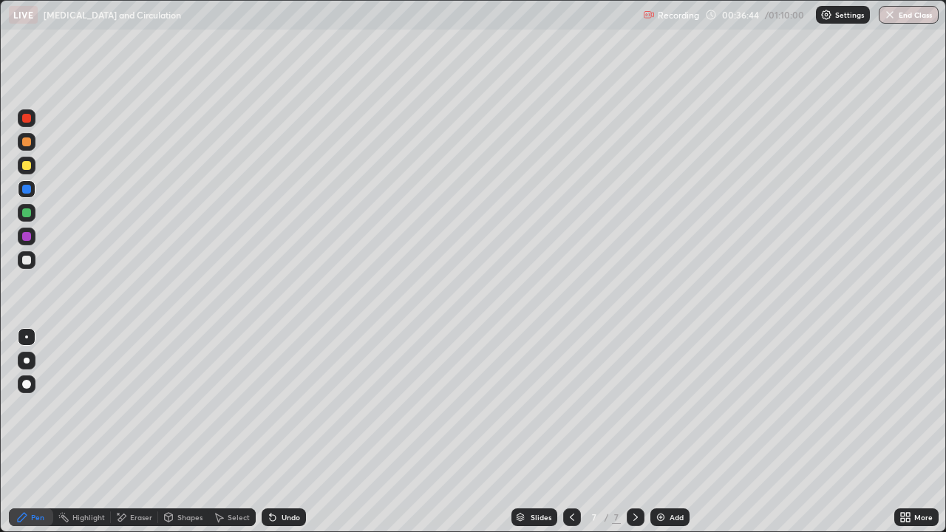
click at [27, 259] on div at bounding box center [26, 260] width 9 height 9
click at [27, 166] on div at bounding box center [26, 165] width 9 height 9
click at [25, 117] on div at bounding box center [26, 118] width 9 height 9
click at [27, 260] on div at bounding box center [26, 260] width 9 height 9
click at [571, 432] on icon at bounding box center [572, 517] width 12 height 12
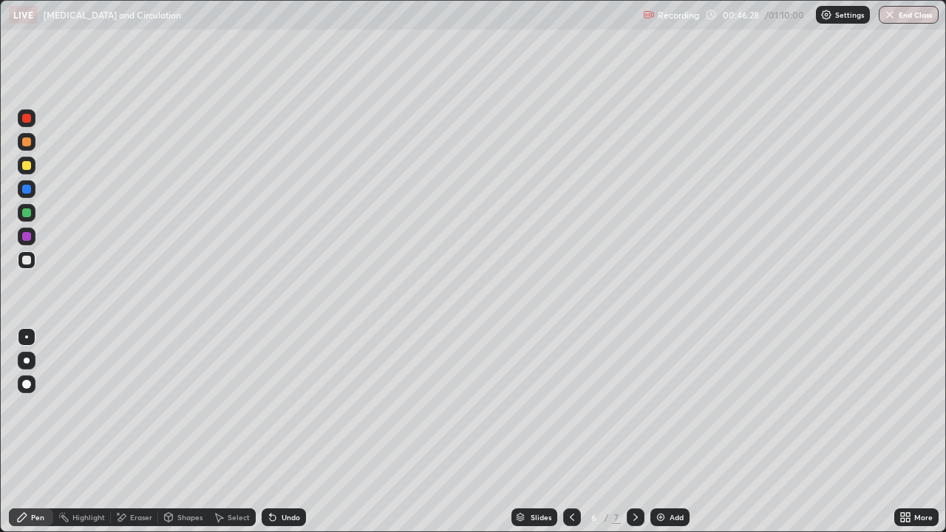
click at [569, 432] on icon at bounding box center [572, 517] width 12 height 12
click at [571, 432] on icon at bounding box center [572, 517] width 12 height 12
click at [572, 432] on icon at bounding box center [572, 517] width 12 height 12
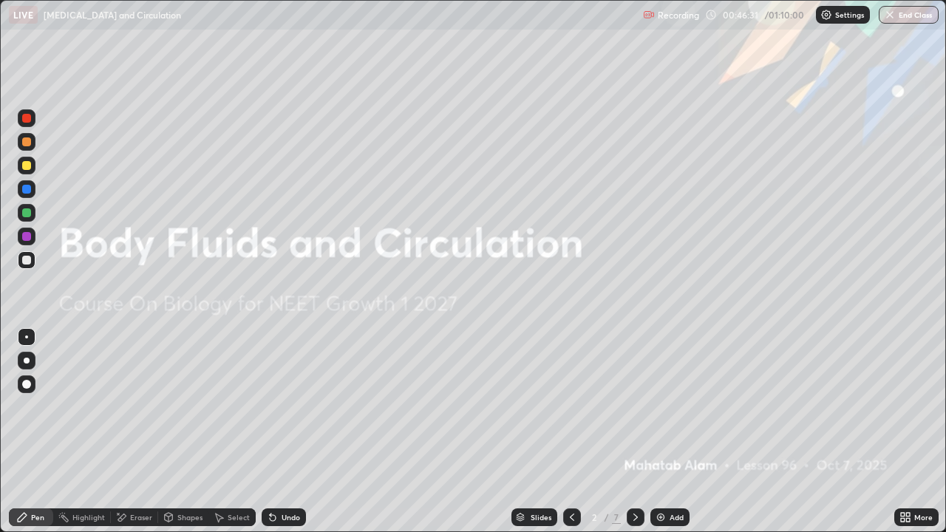
click at [636, 432] on icon at bounding box center [636, 517] width 12 height 12
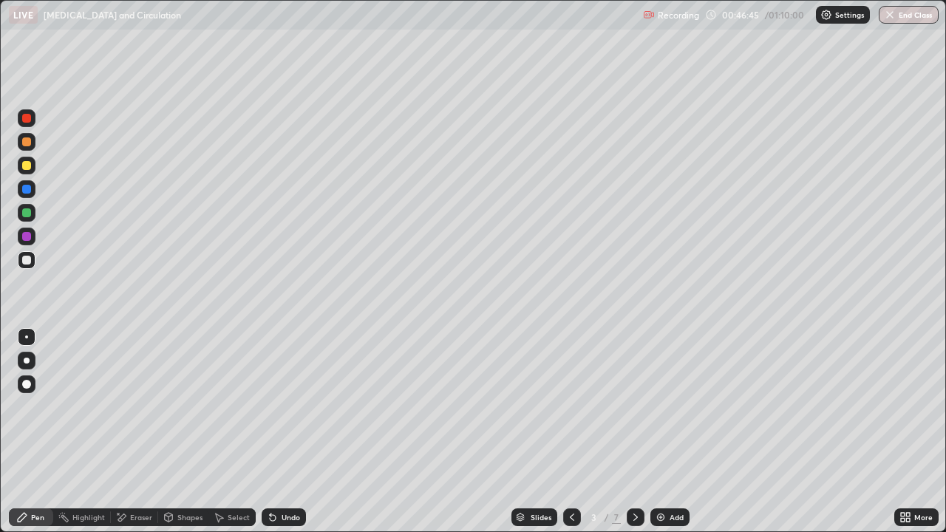
click at [631, 432] on icon at bounding box center [636, 517] width 12 height 12
click at [634, 432] on icon at bounding box center [636, 517] width 12 height 12
click at [572, 432] on icon at bounding box center [572, 517] width 12 height 12
click at [569, 432] on icon at bounding box center [572, 517] width 12 height 12
click at [634, 432] on icon at bounding box center [636, 517] width 12 height 12
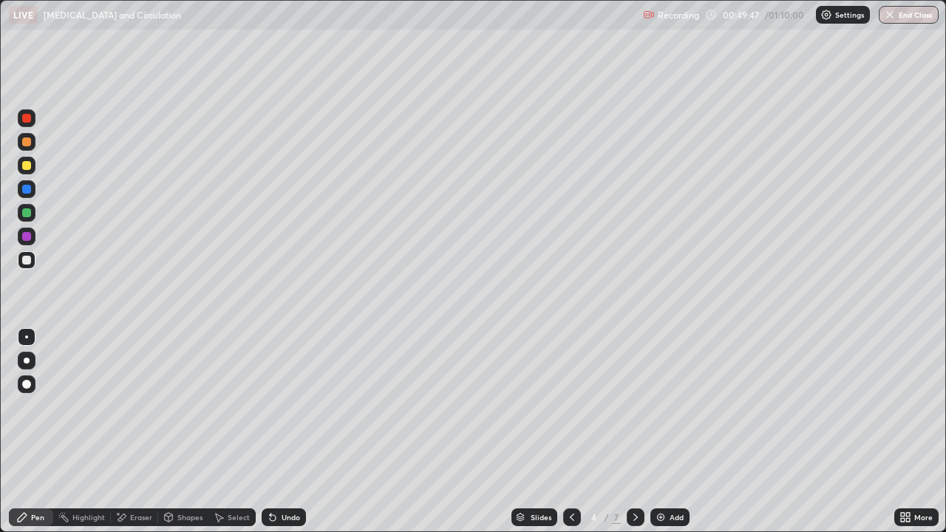
click at [633, 432] on div at bounding box center [636, 518] width 18 height 30
click at [634, 432] on icon at bounding box center [636, 517] width 12 height 12
click at [636, 432] on icon at bounding box center [635, 517] width 4 height 7
click at [571, 432] on icon at bounding box center [572, 517] width 4 height 7
click at [569, 432] on icon at bounding box center [572, 517] width 12 height 12
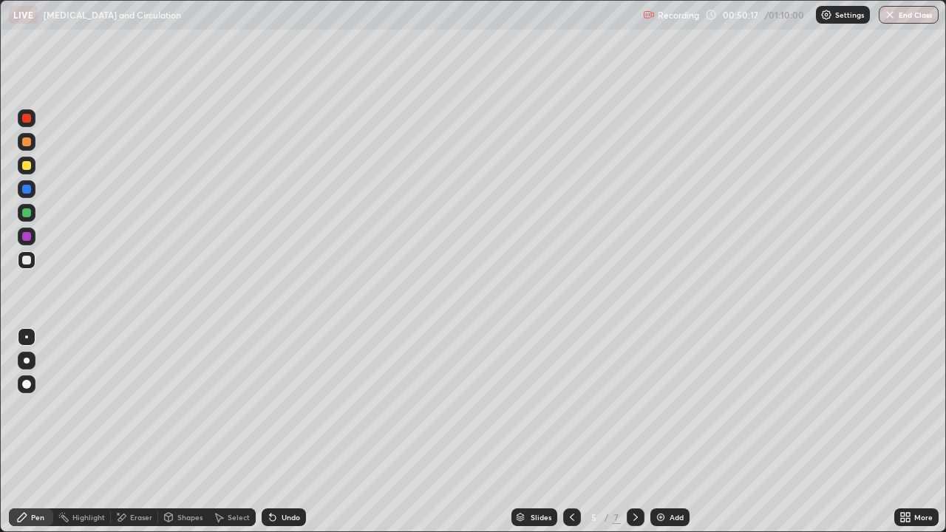
click at [570, 432] on div at bounding box center [572, 518] width 18 height 18
click at [571, 432] on icon at bounding box center [572, 517] width 4 height 7
click at [635, 432] on icon at bounding box center [636, 517] width 12 height 12
click at [636, 432] on div at bounding box center [636, 518] width 18 height 18
click at [633, 432] on icon at bounding box center [635, 517] width 4 height 7
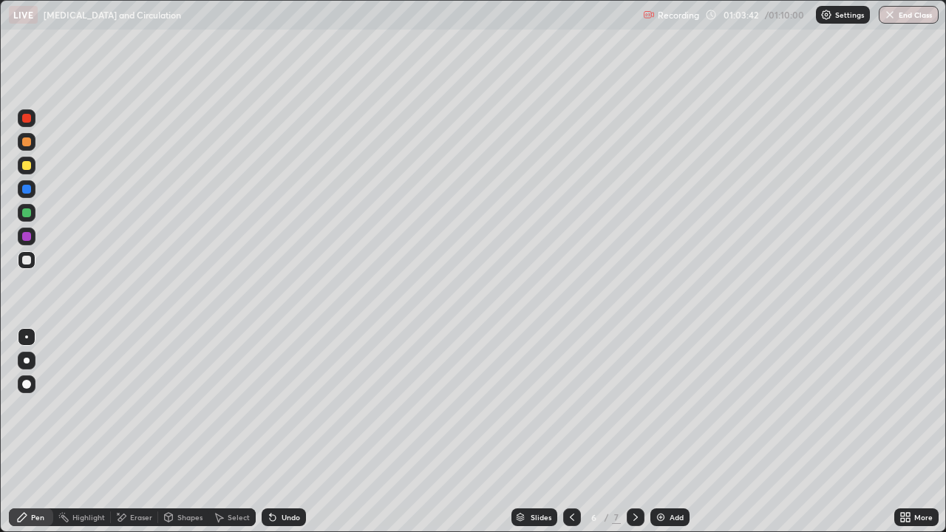
click at [634, 432] on icon at bounding box center [636, 517] width 12 height 12
click at [914, 15] on button "End Class" at bounding box center [909, 15] width 60 height 18
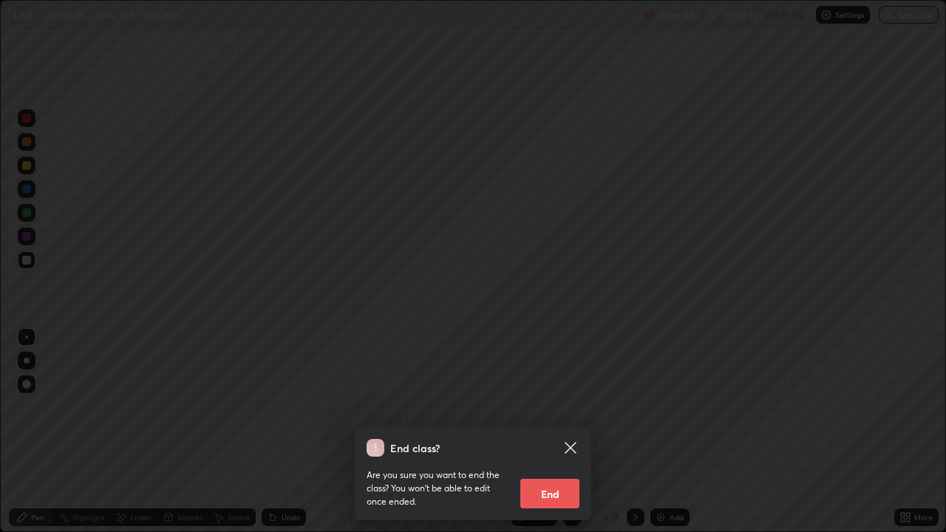
click at [554, 432] on button "End" at bounding box center [549, 494] width 59 height 30
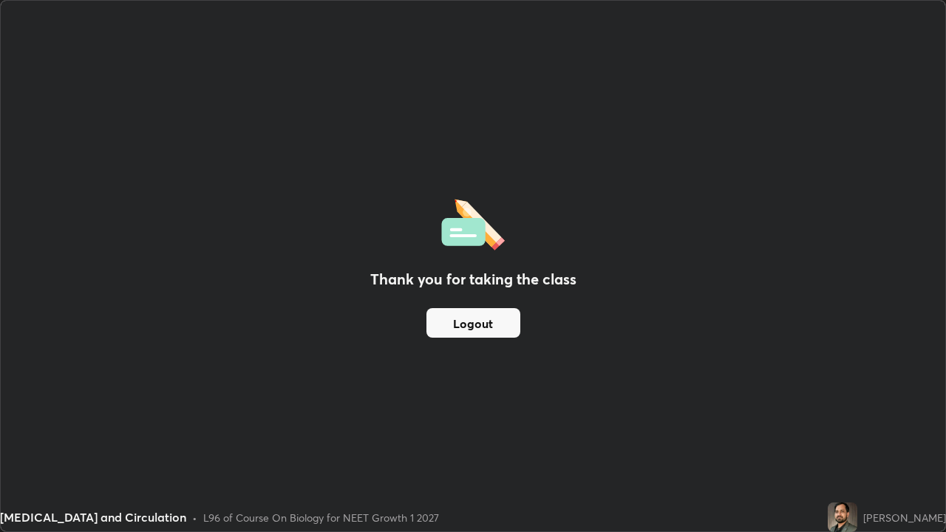
click at [491, 328] on button "Logout" at bounding box center [473, 323] width 94 height 30
